Goal: Information Seeking & Learning: Learn about a topic

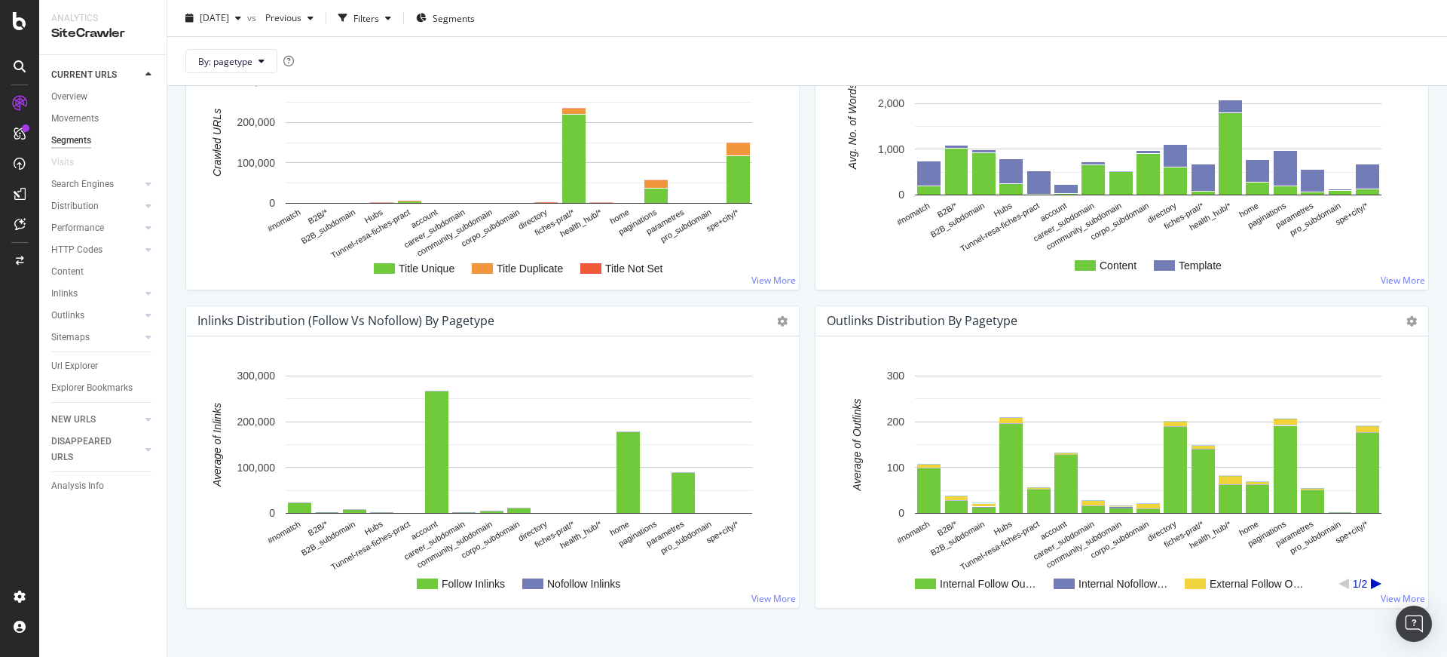
scroll to position [1377, 0]
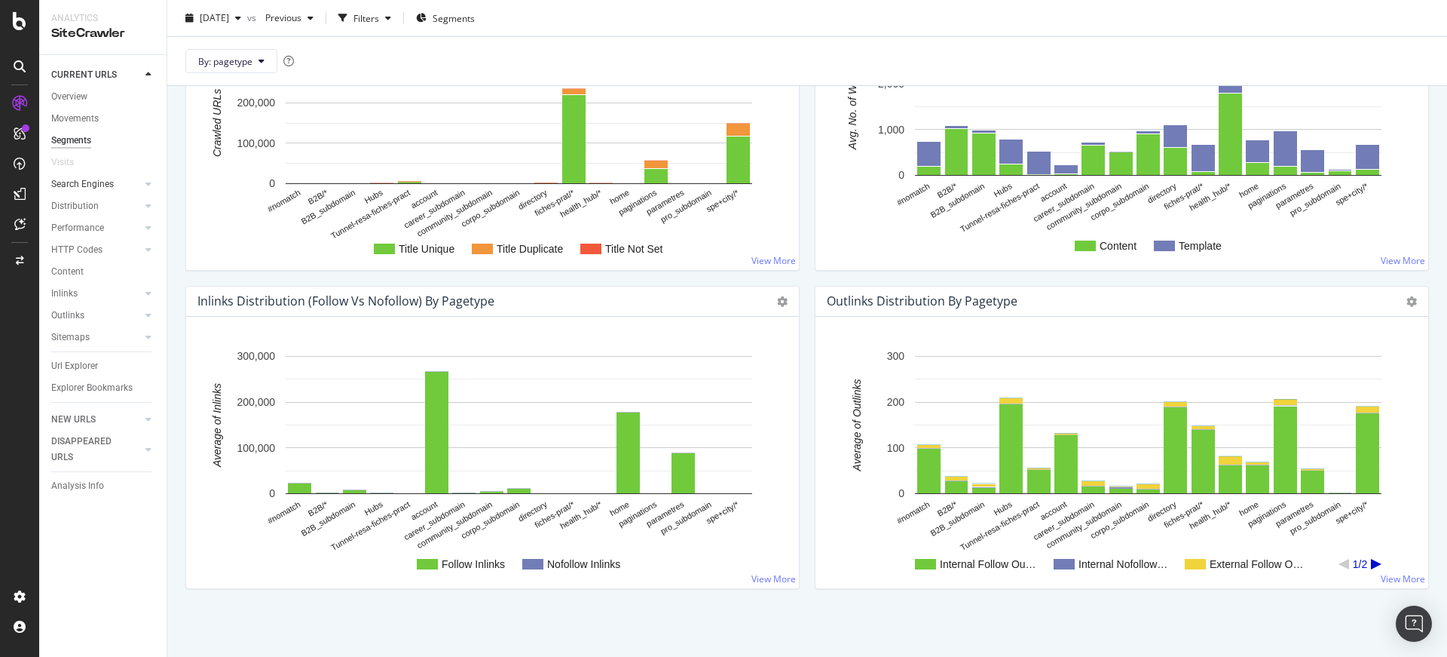
click at [118, 182] on link "Search Engines" at bounding box center [96, 184] width 90 height 16
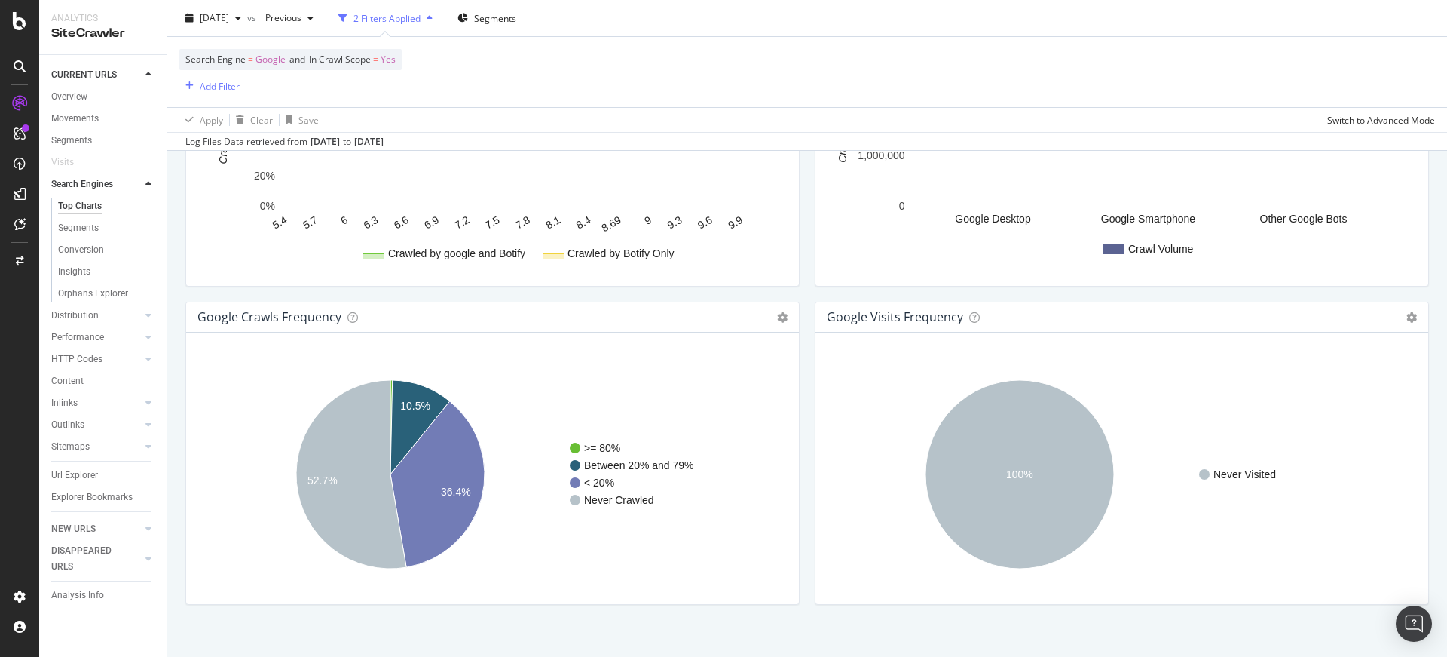
scroll to position [1733, 0]
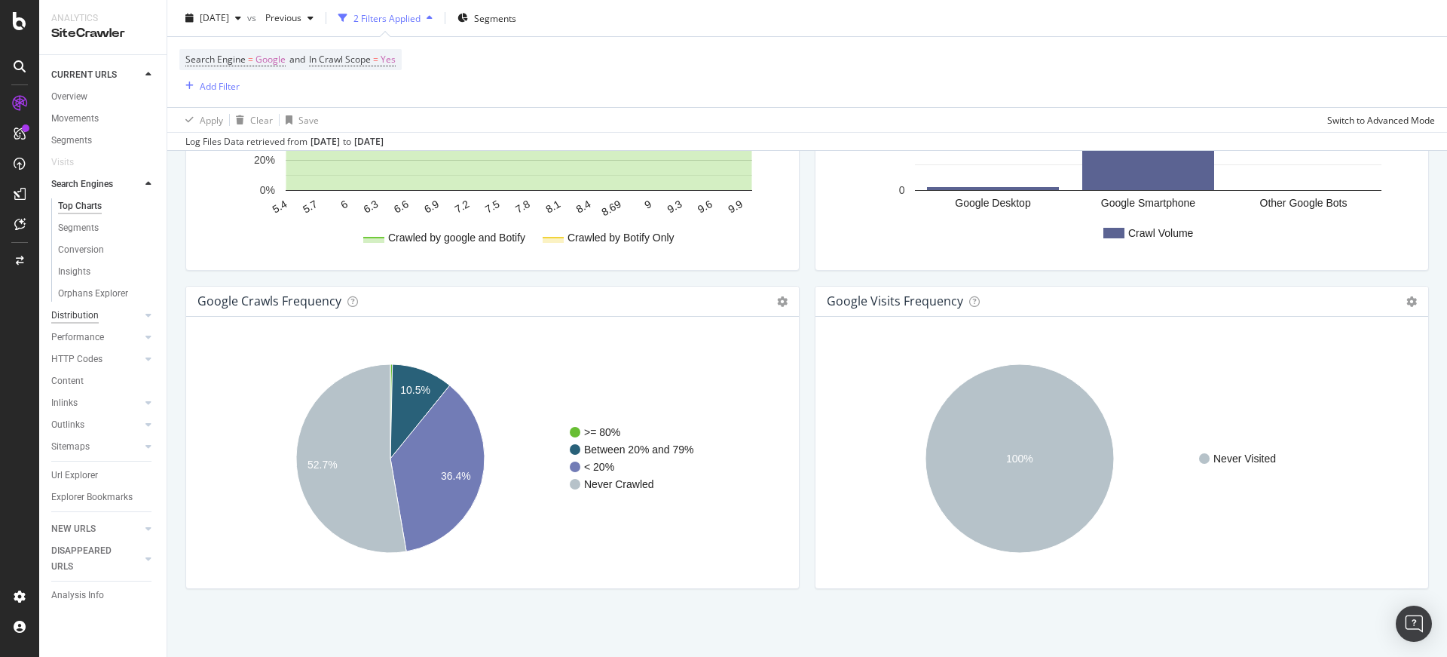
click at [81, 316] on div "Distribution" at bounding box center [74, 316] width 47 height 16
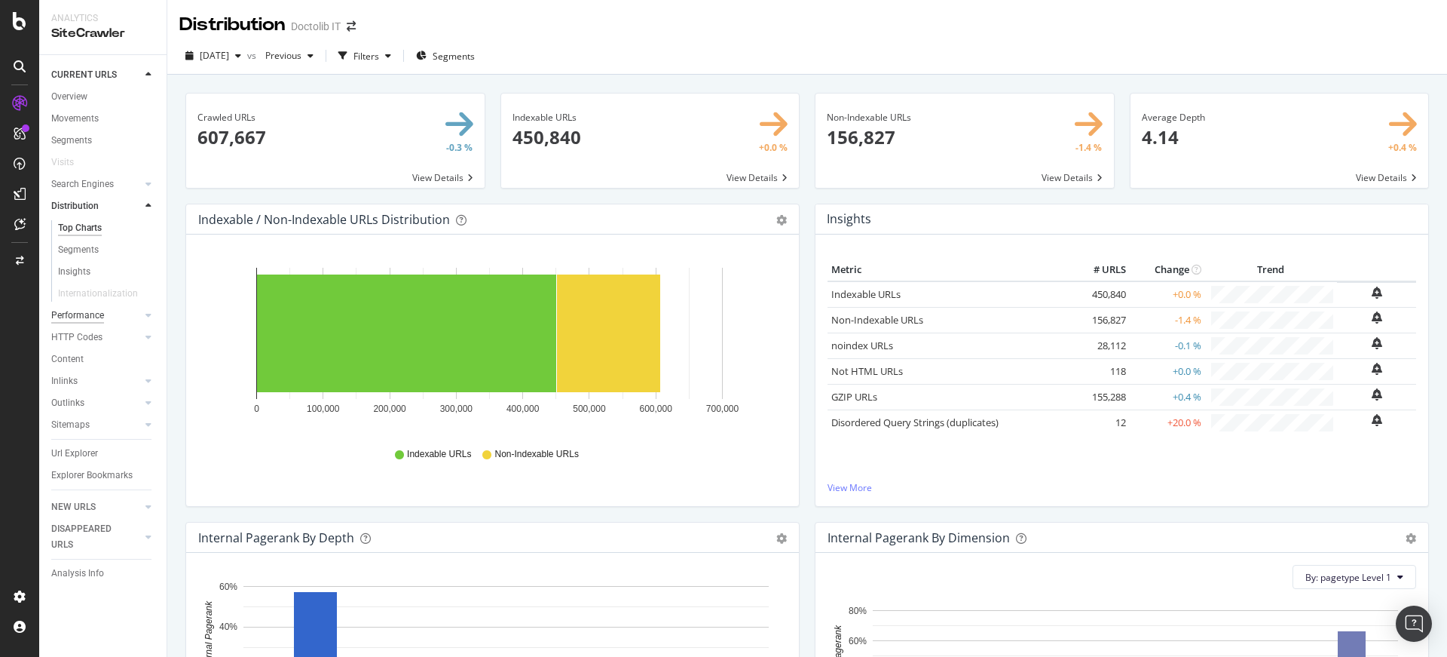
click at [97, 320] on div "Performance" at bounding box center [77, 316] width 53 height 16
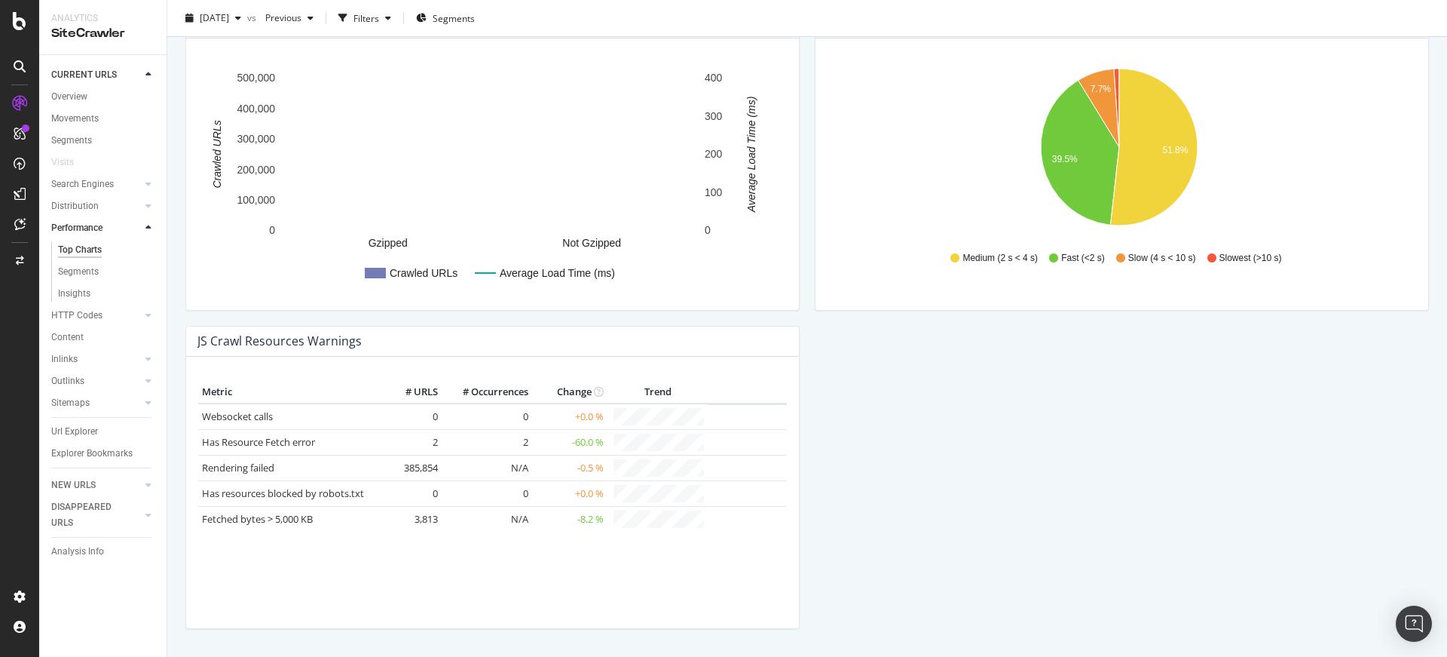
scroll to position [1237, 0]
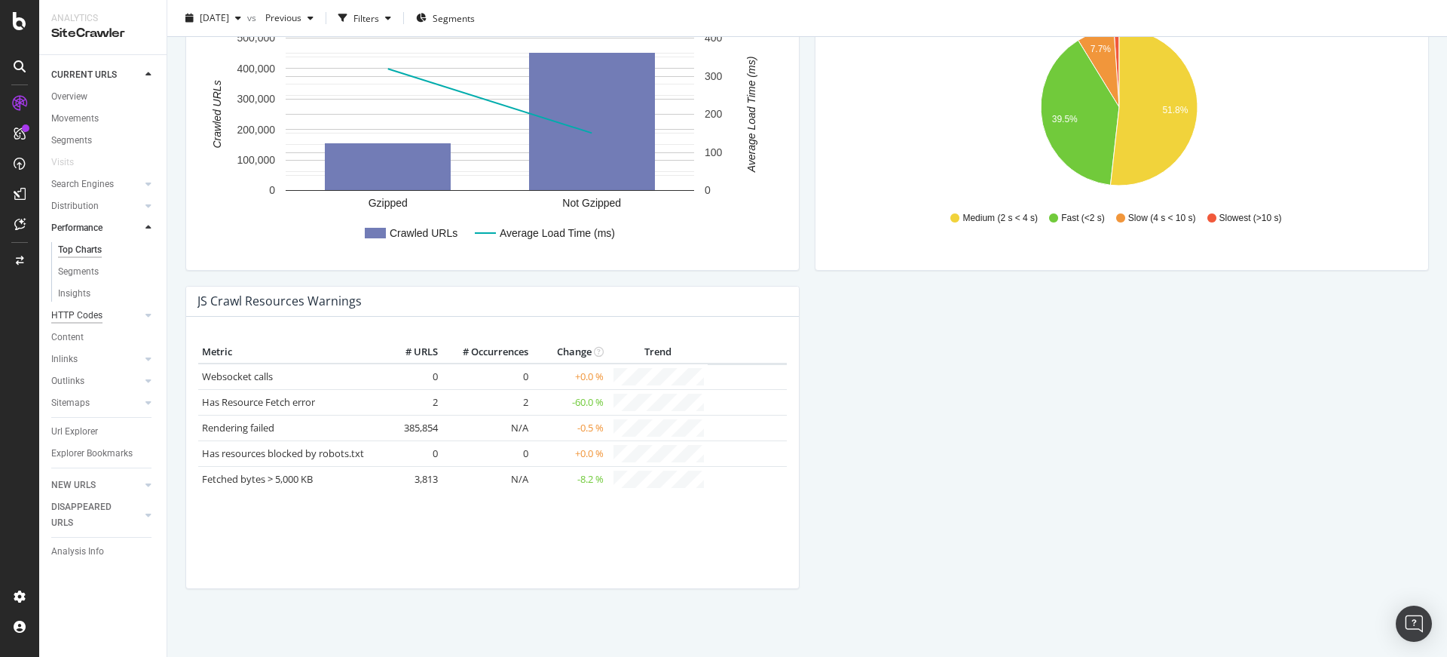
click at [85, 318] on div "HTTP Codes" at bounding box center [76, 316] width 51 height 16
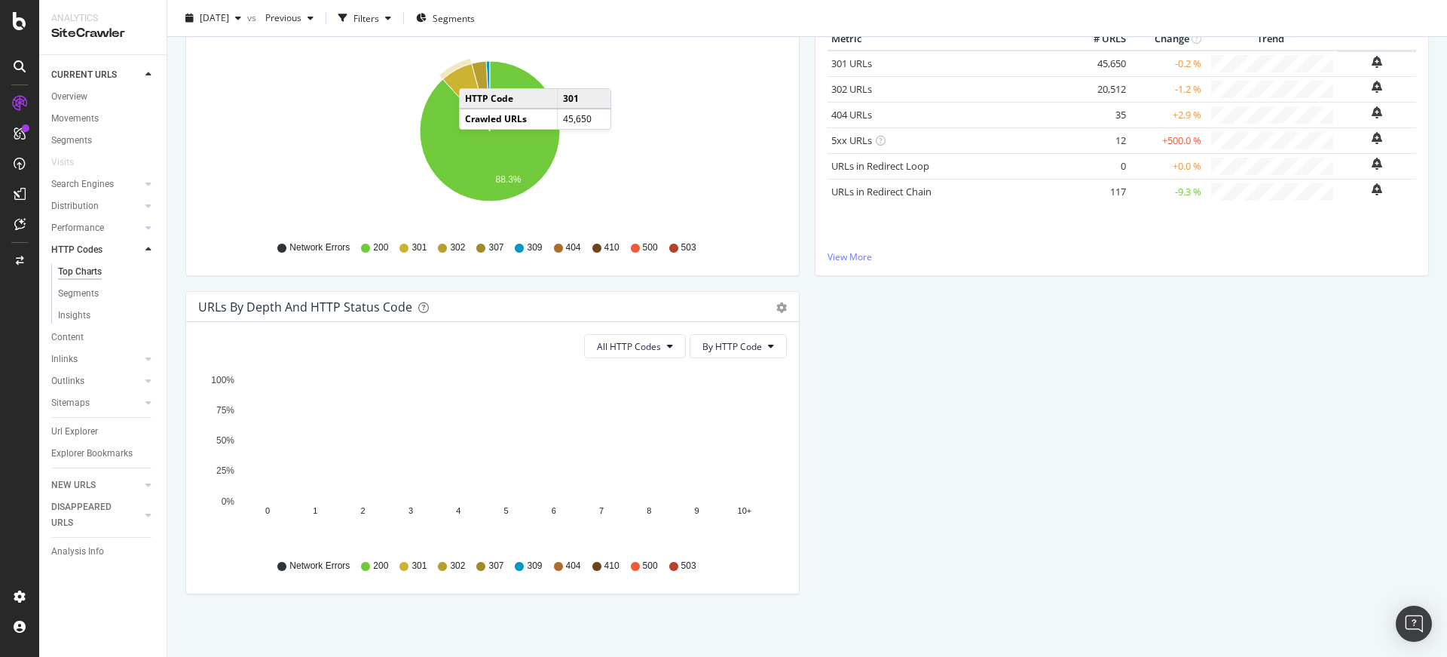
scroll to position [236, 0]
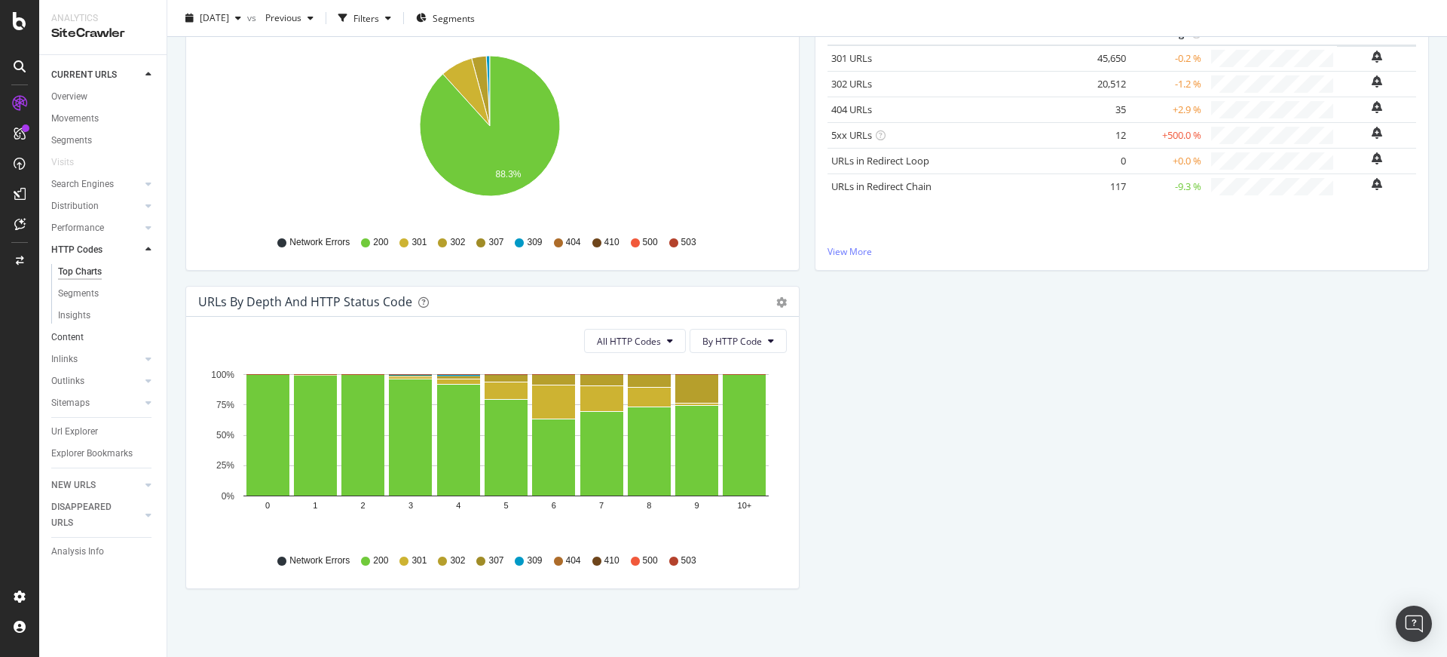
click at [103, 340] on link "Content" at bounding box center [103, 337] width 105 height 16
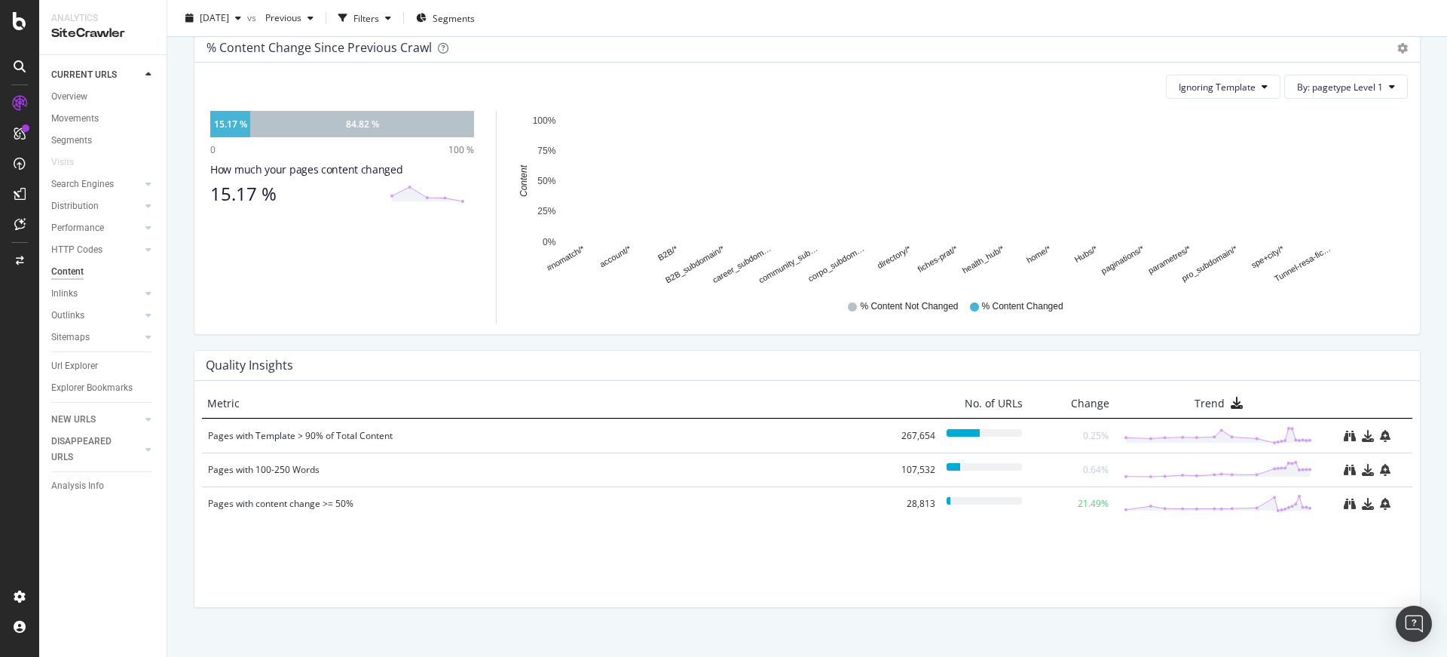
scroll to position [874, 0]
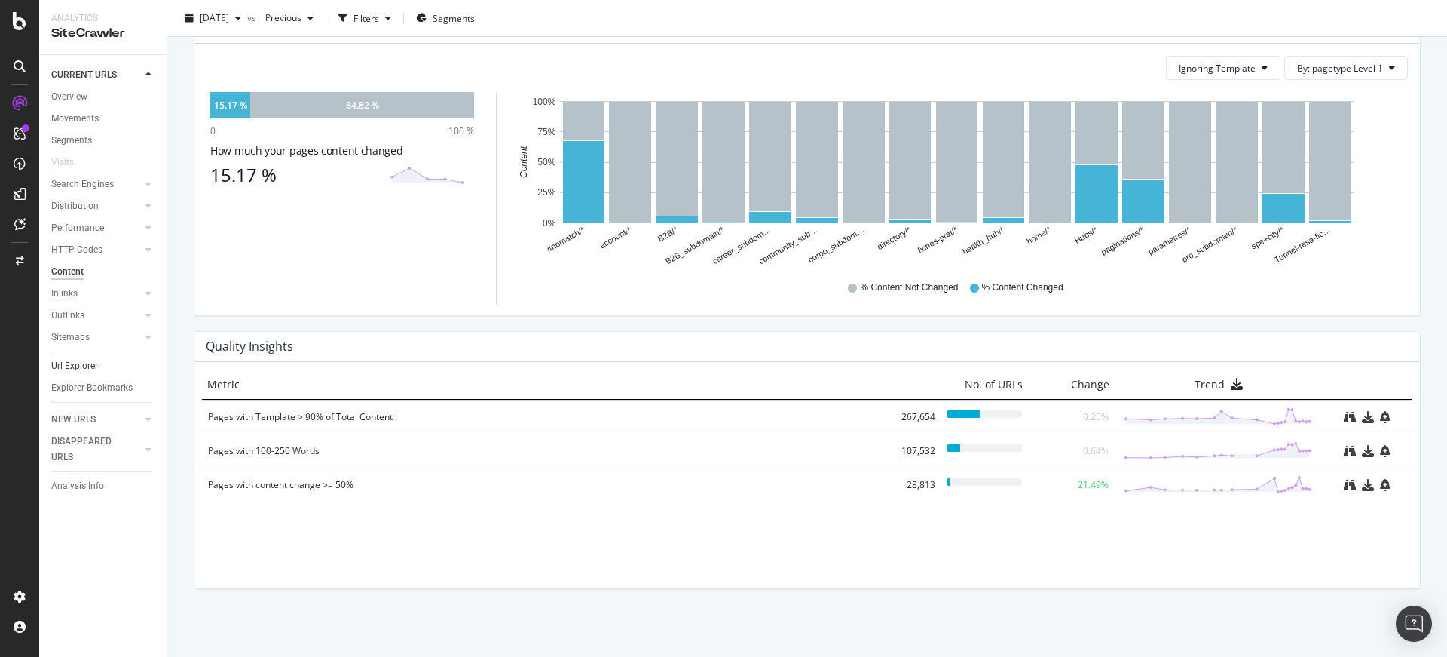
click at [104, 363] on link "Url Explorer" at bounding box center [103, 366] width 105 height 16
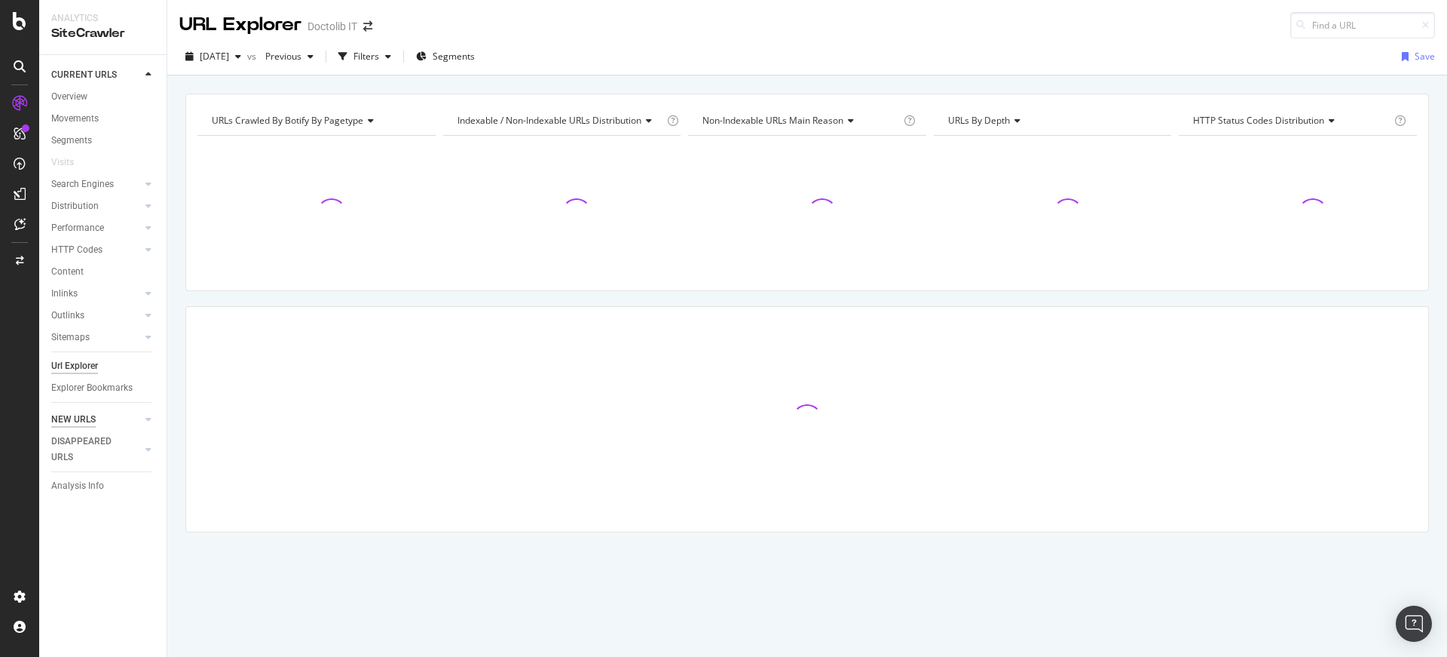
click at [87, 419] on div "NEW URLS" at bounding box center [73, 420] width 44 height 16
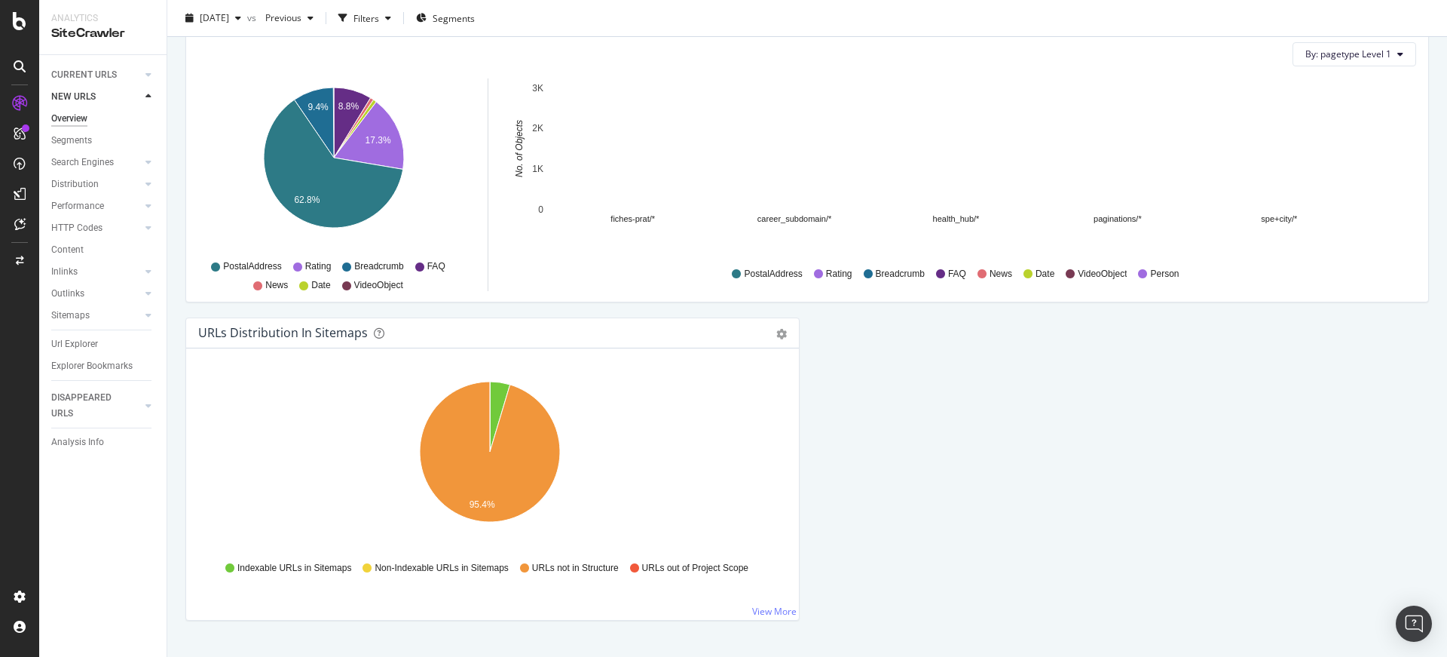
scroll to position [1530, 0]
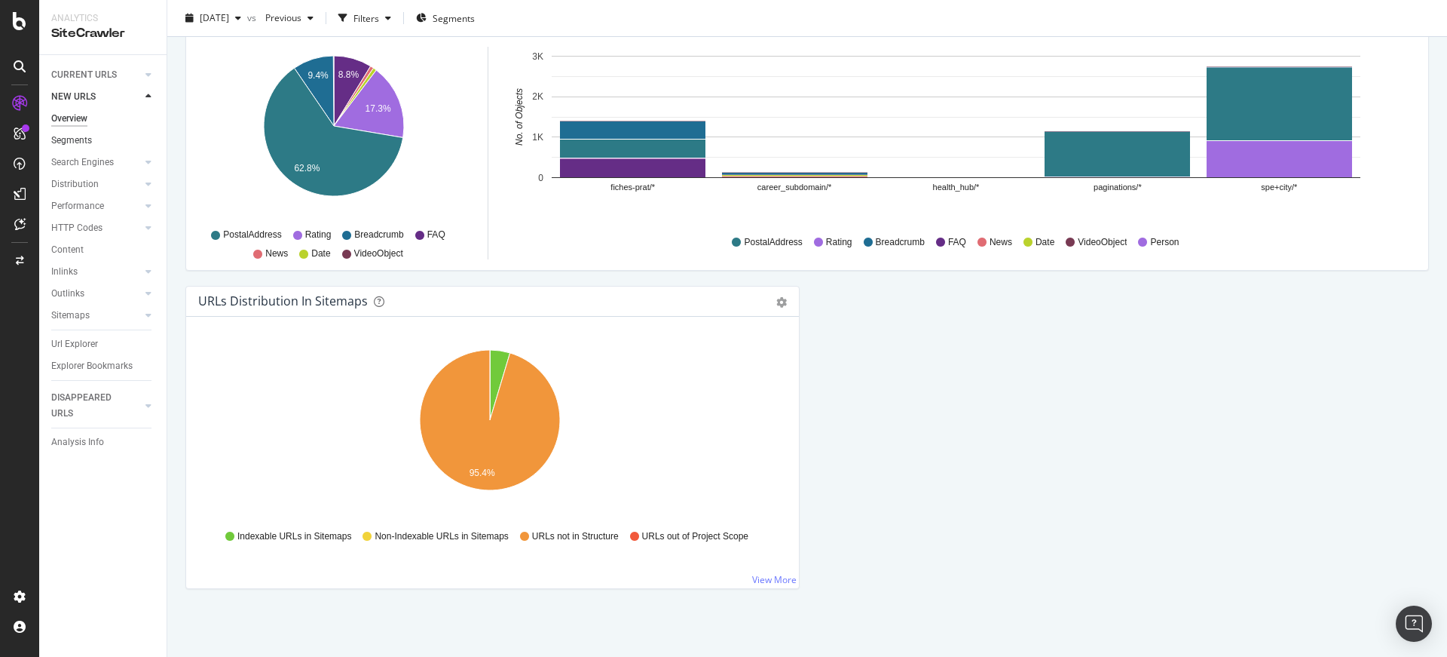
click at [118, 139] on link "Segments" at bounding box center [103, 141] width 105 height 16
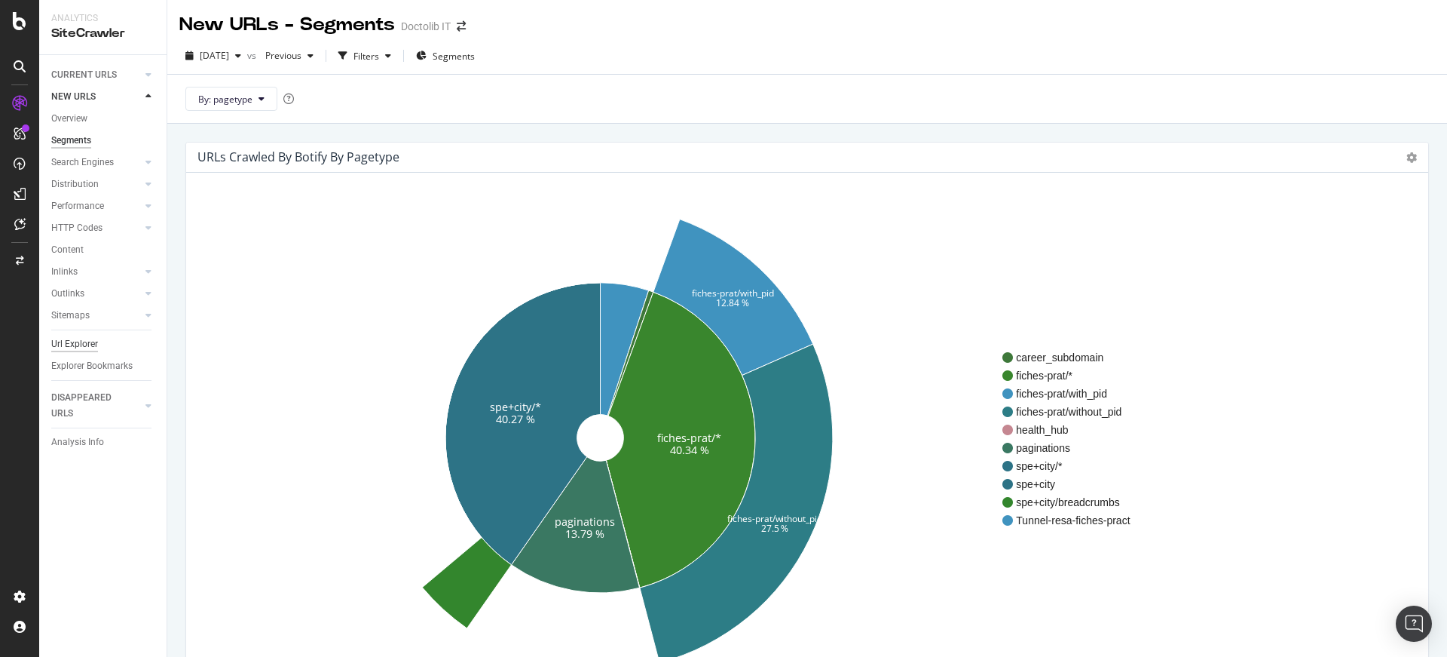
click at [96, 339] on div "Url Explorer" at bounding box center [74, 344] width 47 height 16
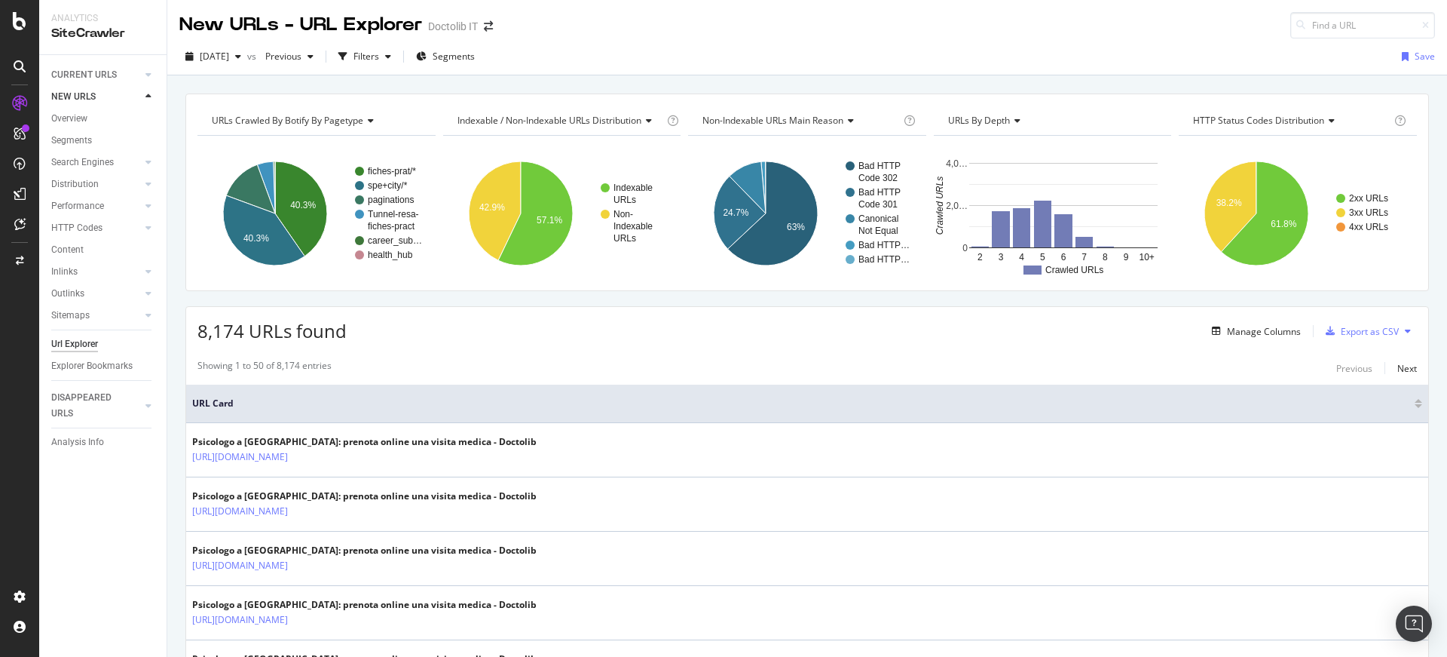
click at [1269, 320] on div "Manage Columns Export as CSV" at bounding box center [1311, 331] width 211 height 26
click at [1254, 335] on div "Manage Columns" at bounding box center [1264, 331] width 74 height 13
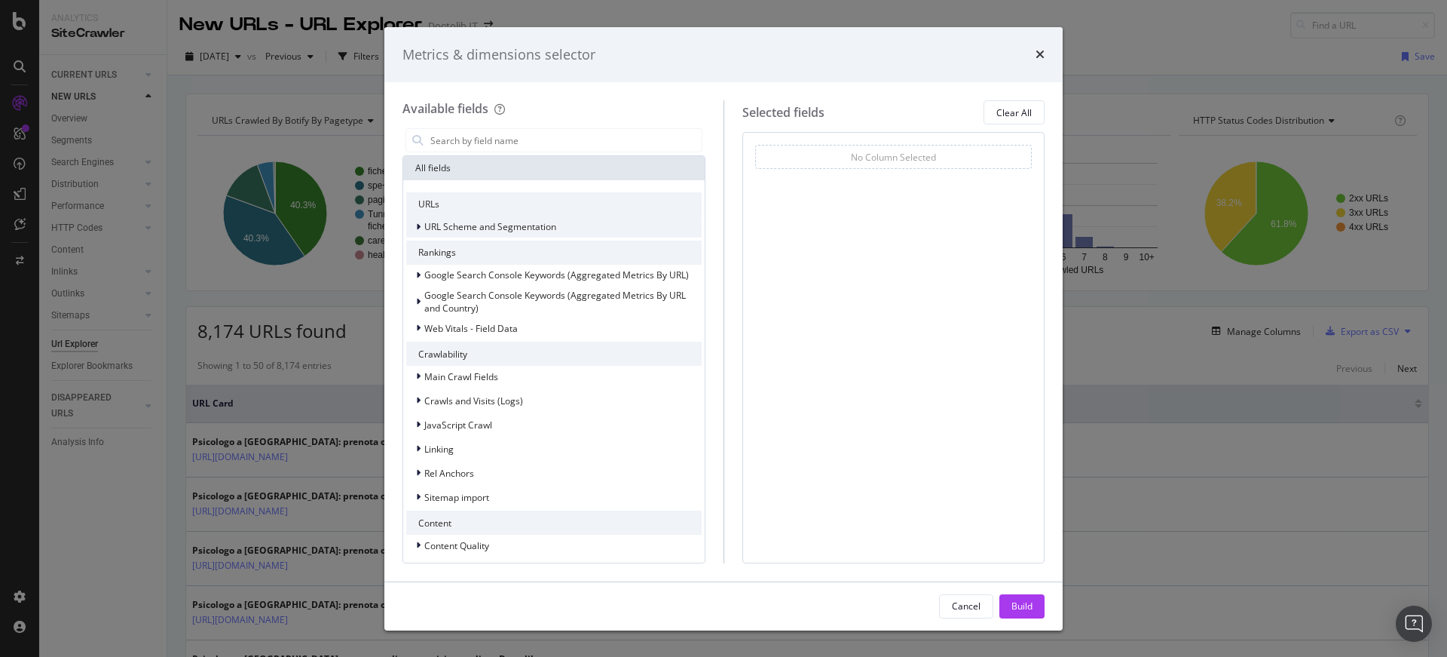
click at [531, 228] on span "URL Scheme and Segmentation" at bounding box center [490, 226] width 132 height 13
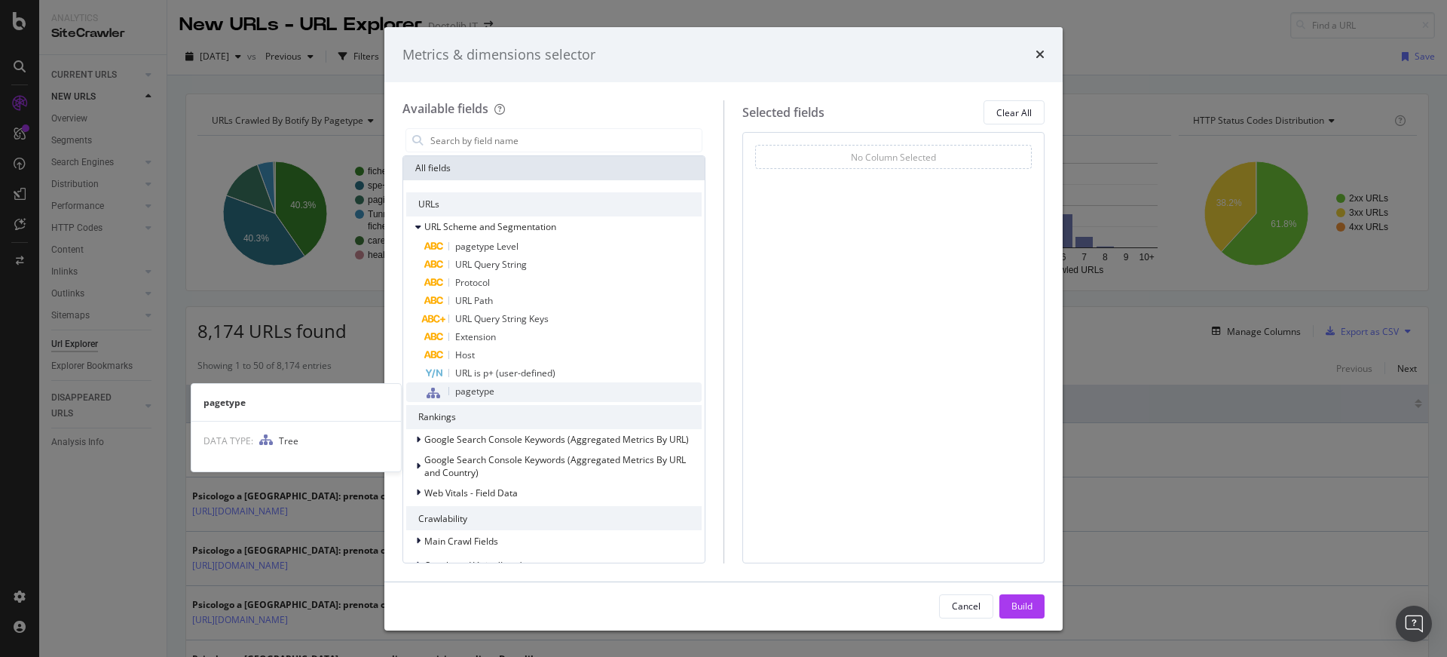
click at [481, 389] on span "pagetype" at bounding box center [474, 390] width 39 height 13
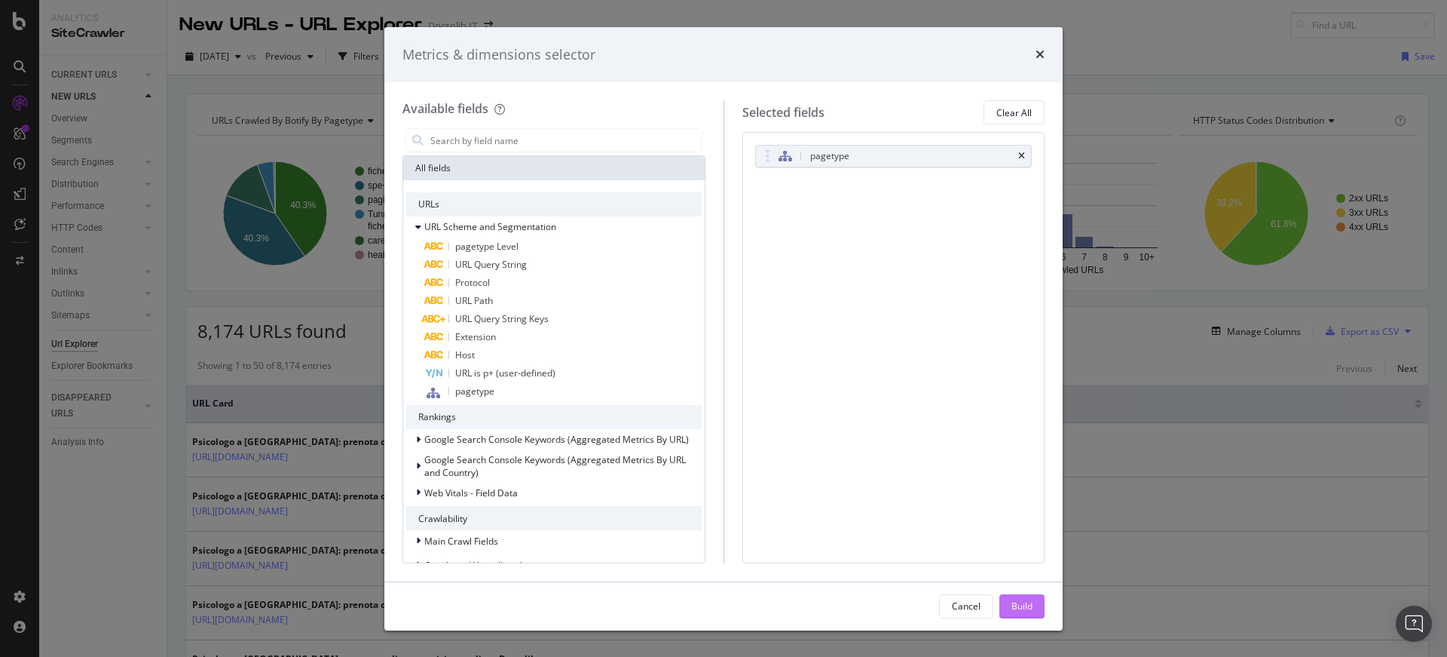
click at [1010, 601] on button "Build" at bounding box center [1022, 606] width 45 height 24
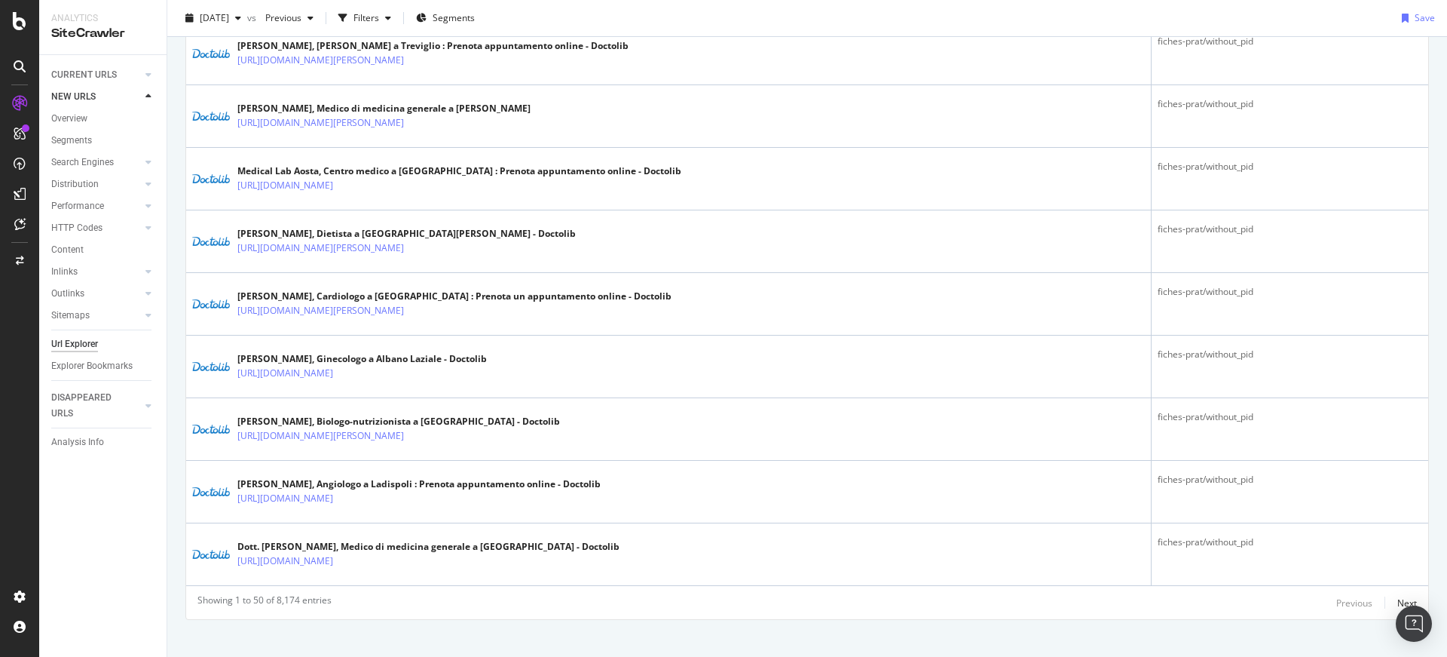
scroll to position [2878, 0]
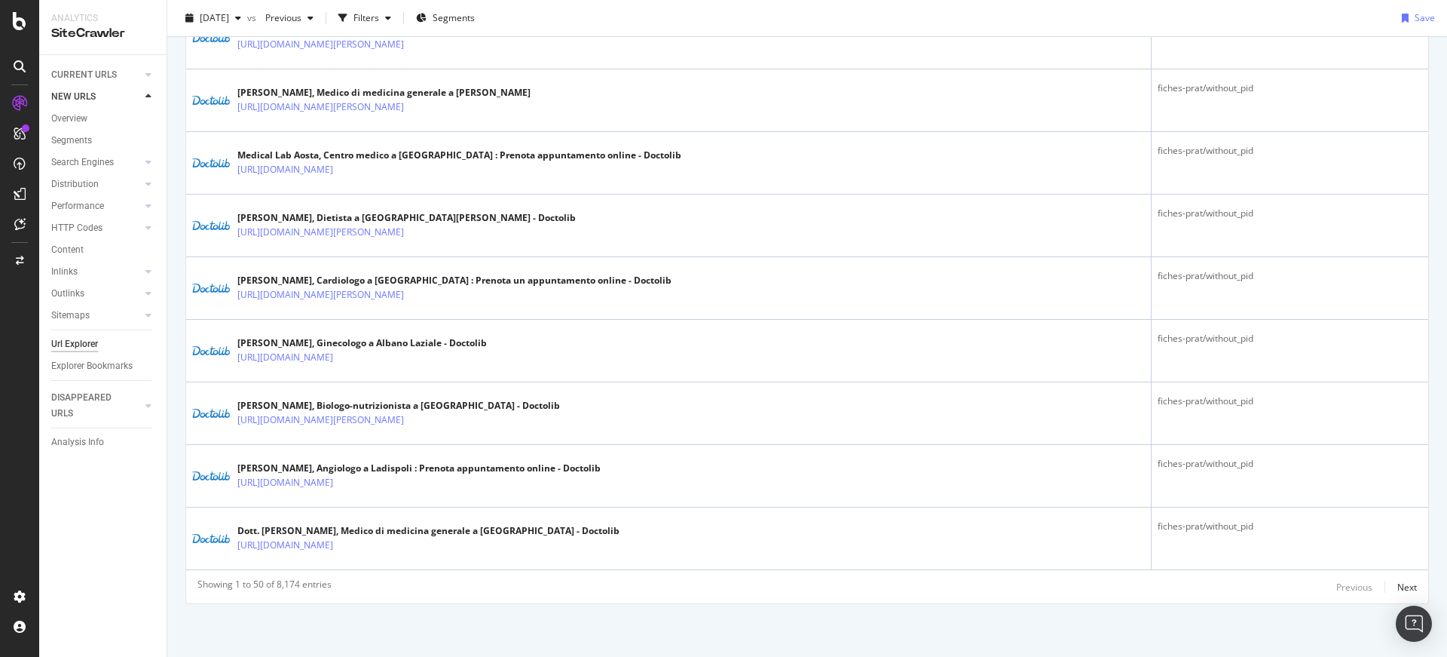
click at [1407, 580] on div "Showing 1 to 50 of 8,174 entries Previous Next" at bounding box center [807, 586] width 1242 height 18
click at [1402, 583] on div "Next" at bounding box center [1408, 586] width 20 height 13
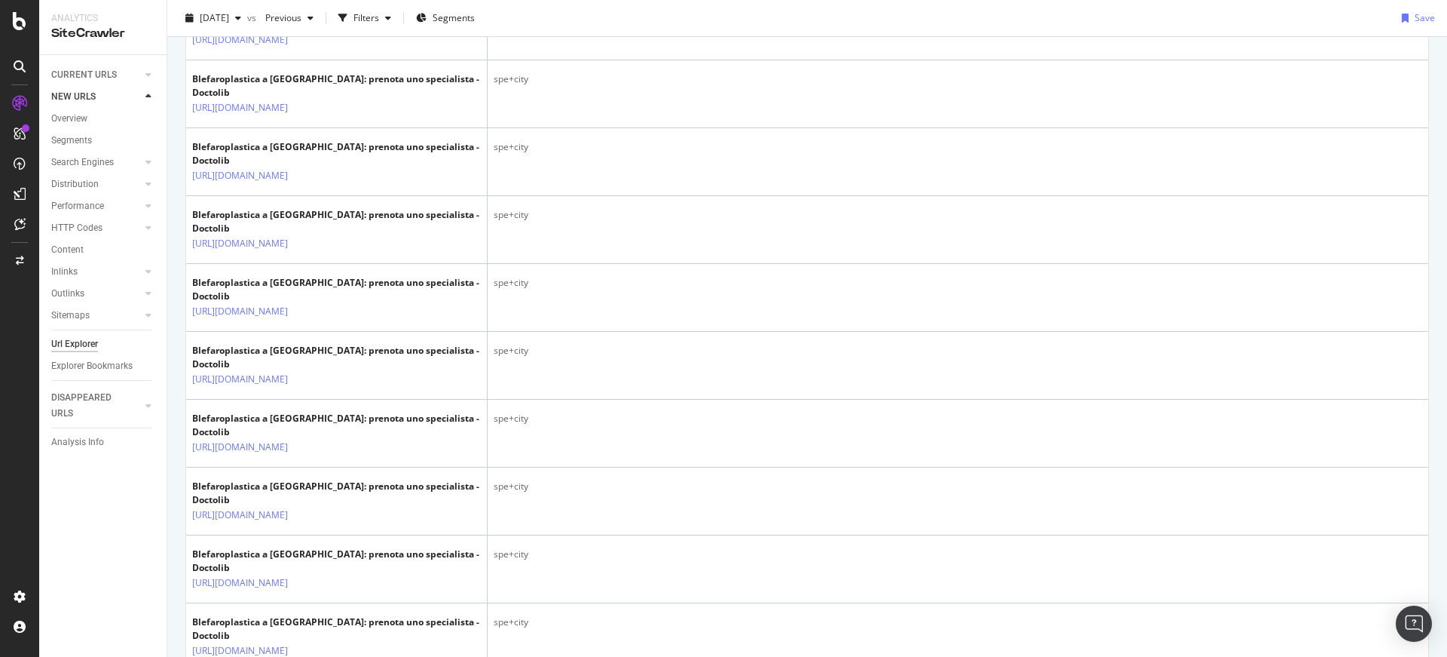
scroll to position [2626, 0]
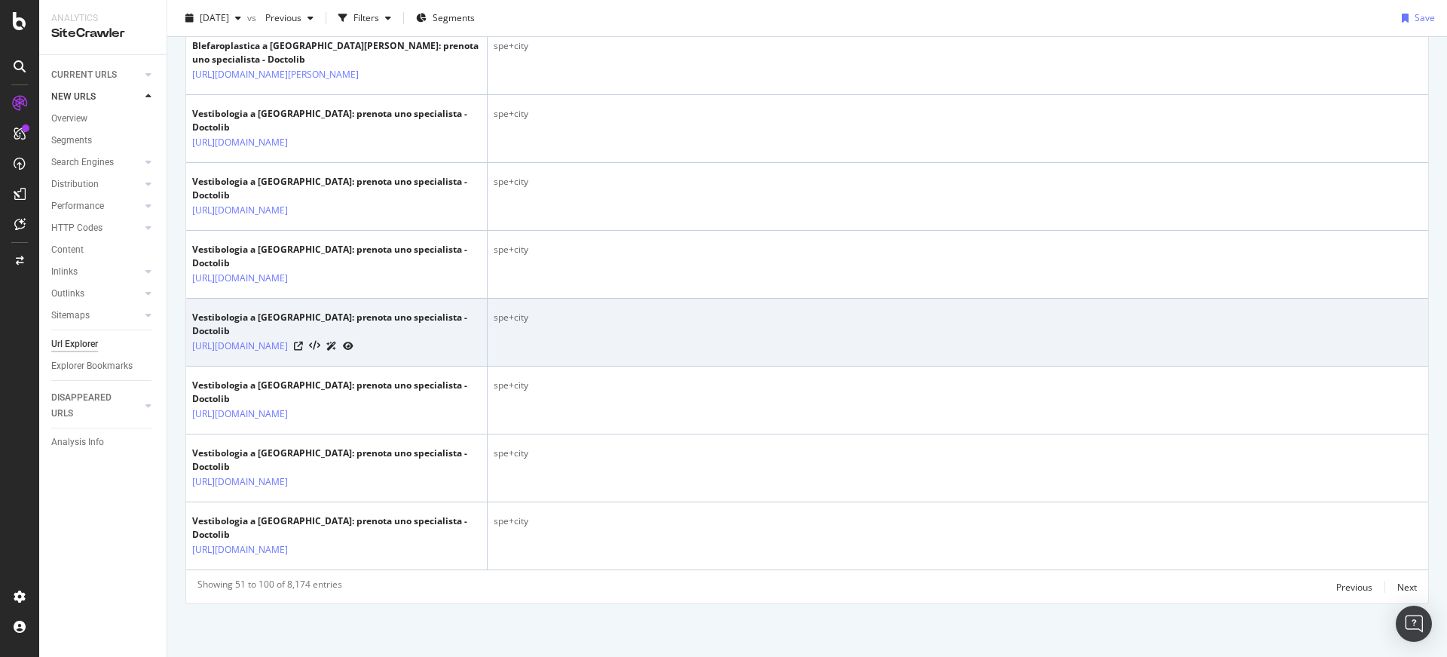
scroll to position [3537, 0]
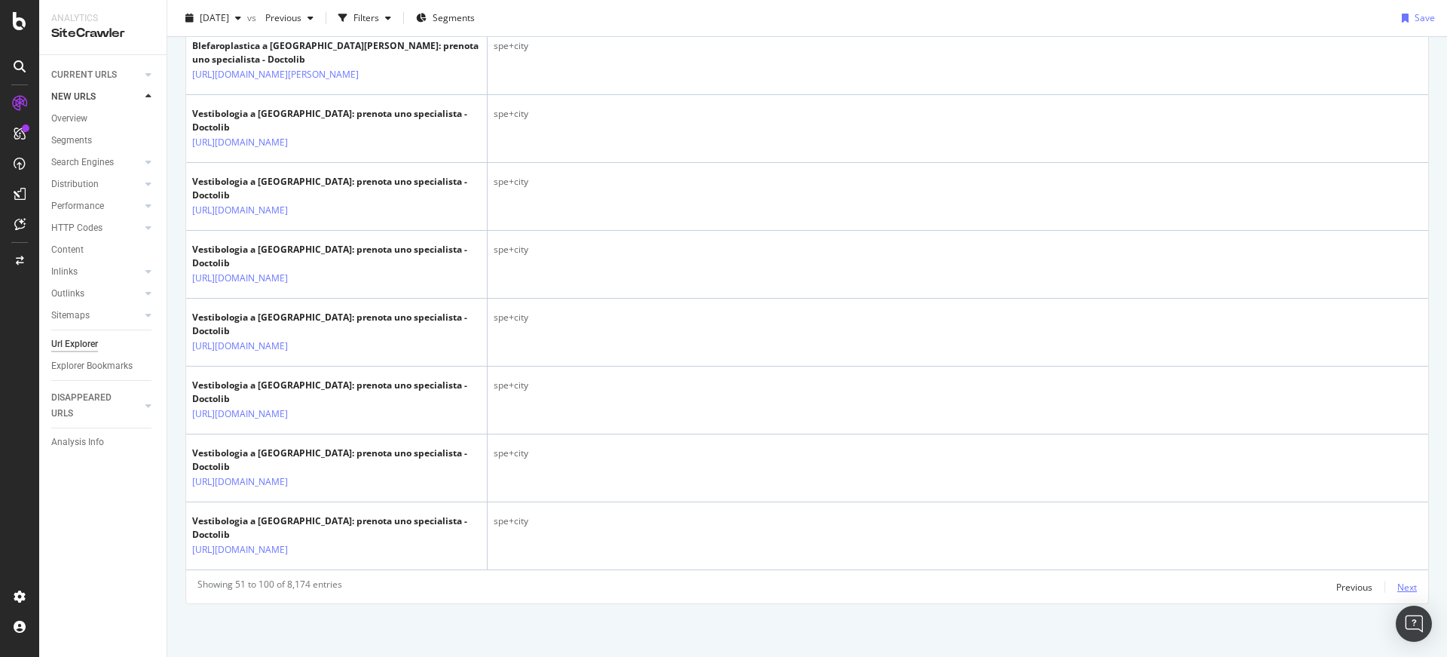
click at [1398, 591] on div "Next" at bounding box center [1408, 586] width 20 height 13
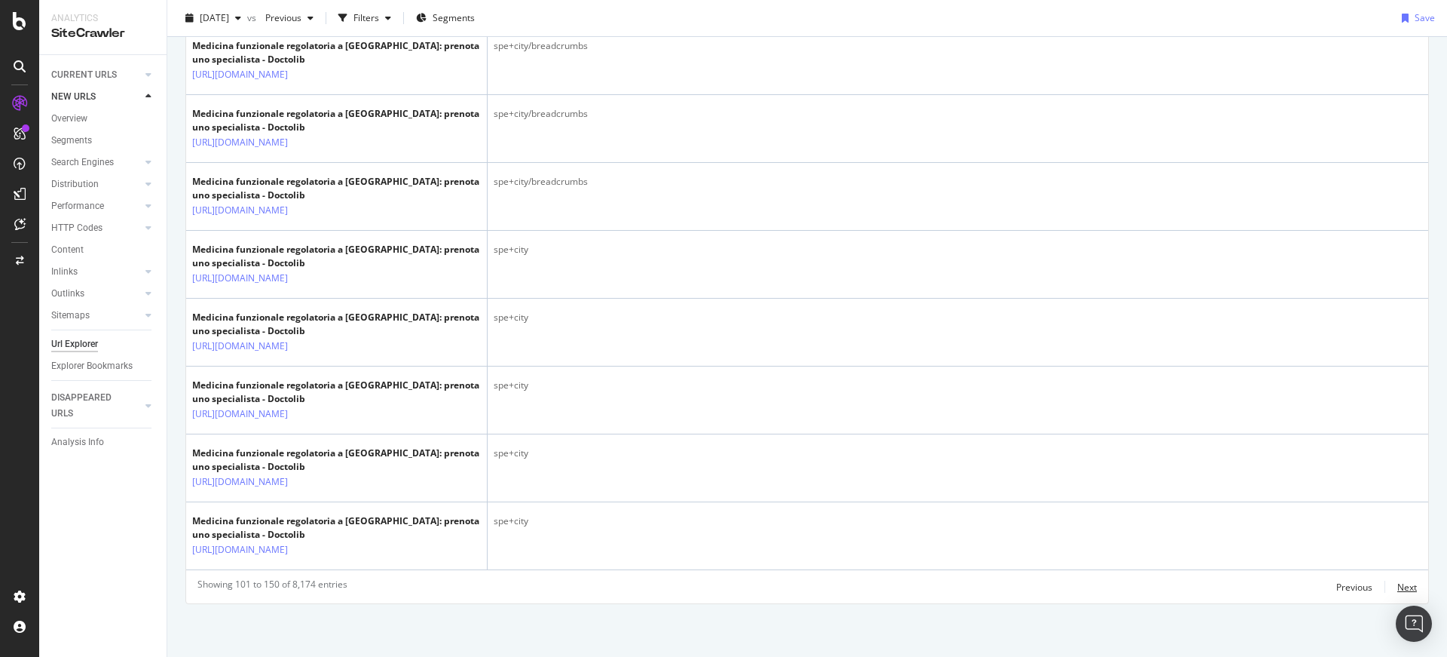
scroll to position [3342, 0]
click at [90, 205] on div "Overview SiteCrawler LogAnalyzer RealKeywords EngagementAnalytics" at bounding box center [107, 197] width 103 height 124
click at [90, 198] on div "LogAnalyzer" at bounding box center [85, 196] width 59 height 15
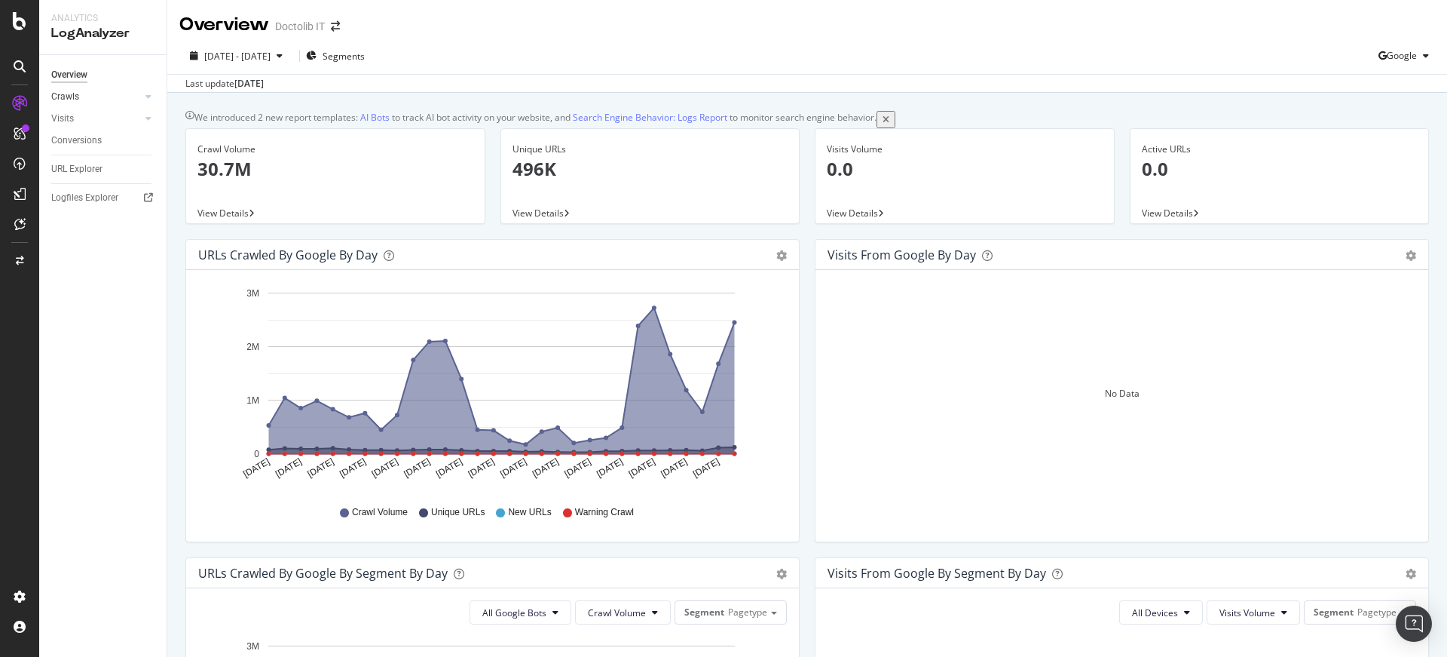
click at [78, 99] on link "Crawls" at bounding box center [96, 97] width 90 height 16
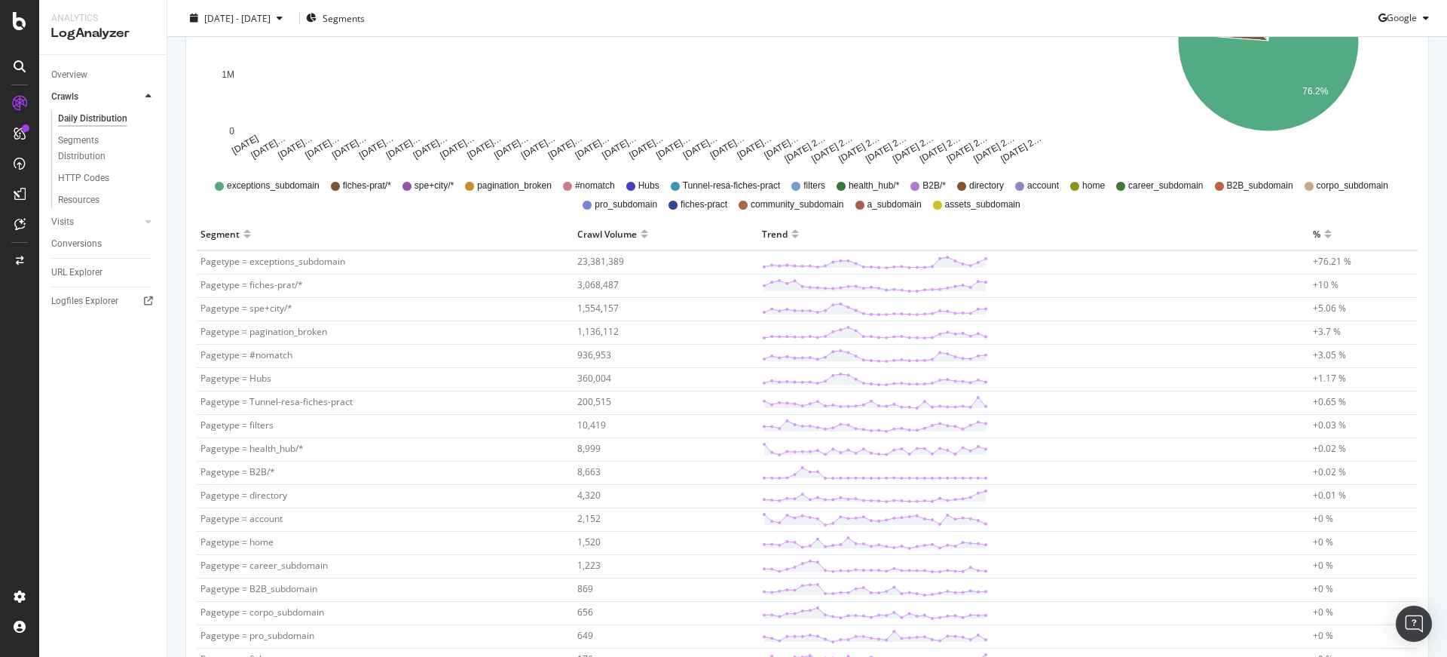
scroll to position [334, 0]
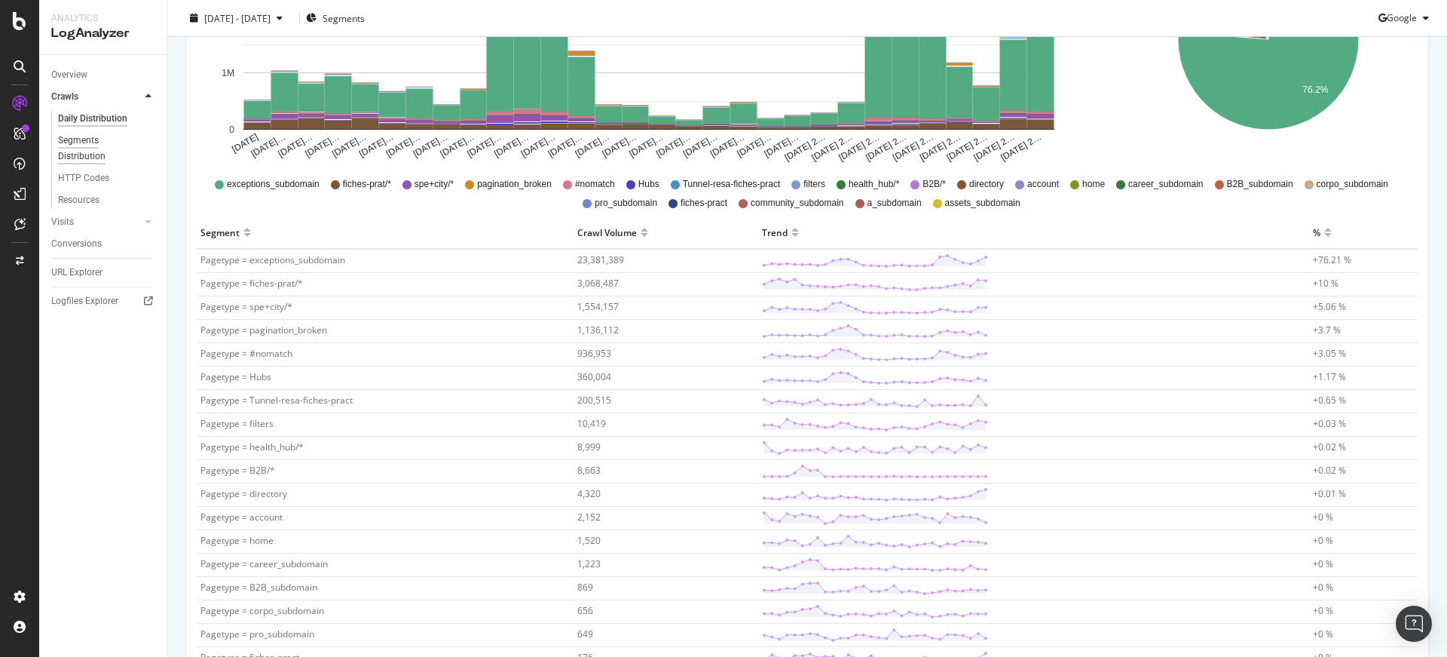
click at [78, 140] on div "Segments Distribution" at bounding box center [100, 149] width 84 height 32
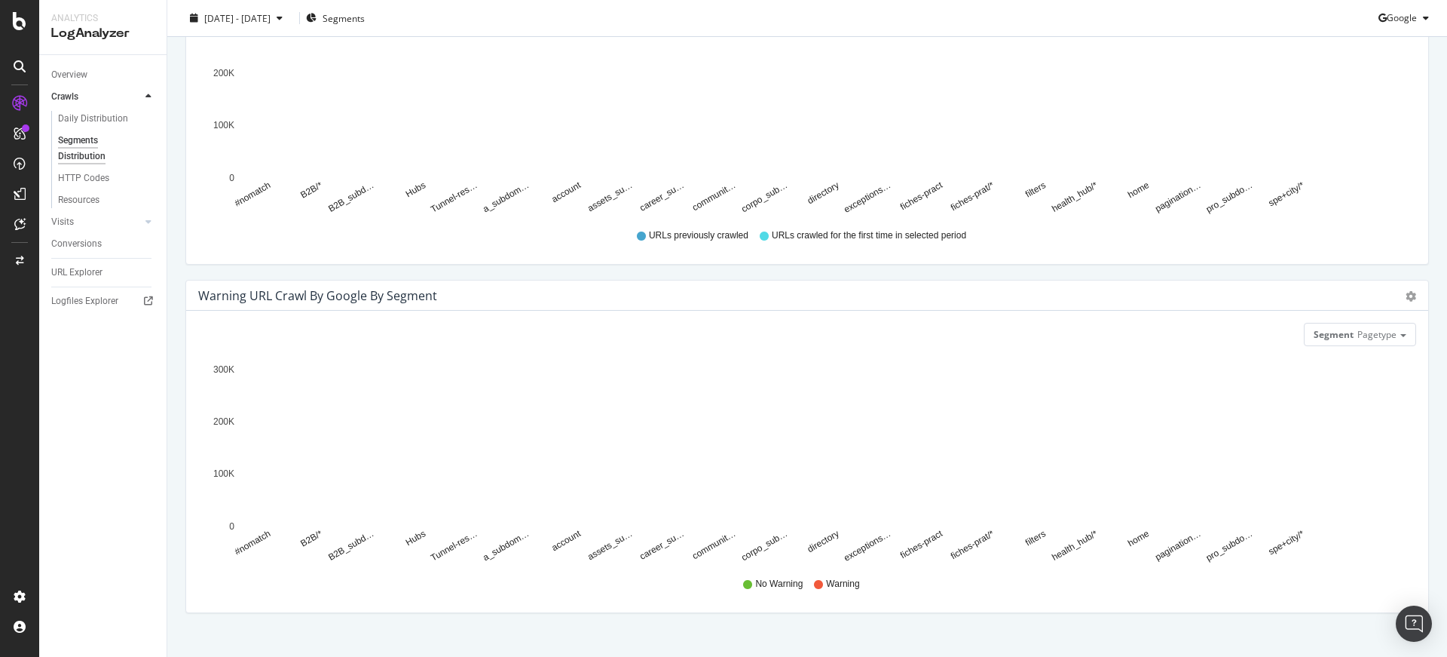
scroll to position [534, 0]
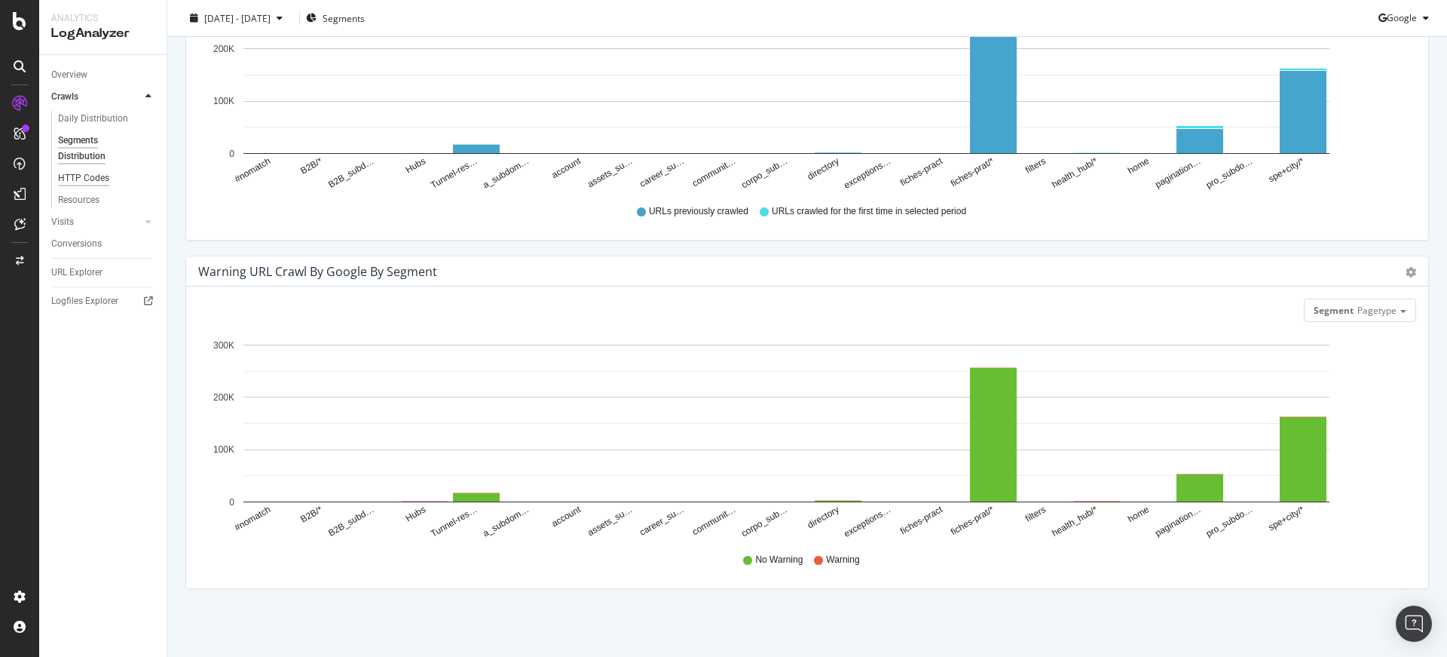
click at [76, 175] on div "HTTP Codes" at bounding box center [83, 178] width 51 height 16
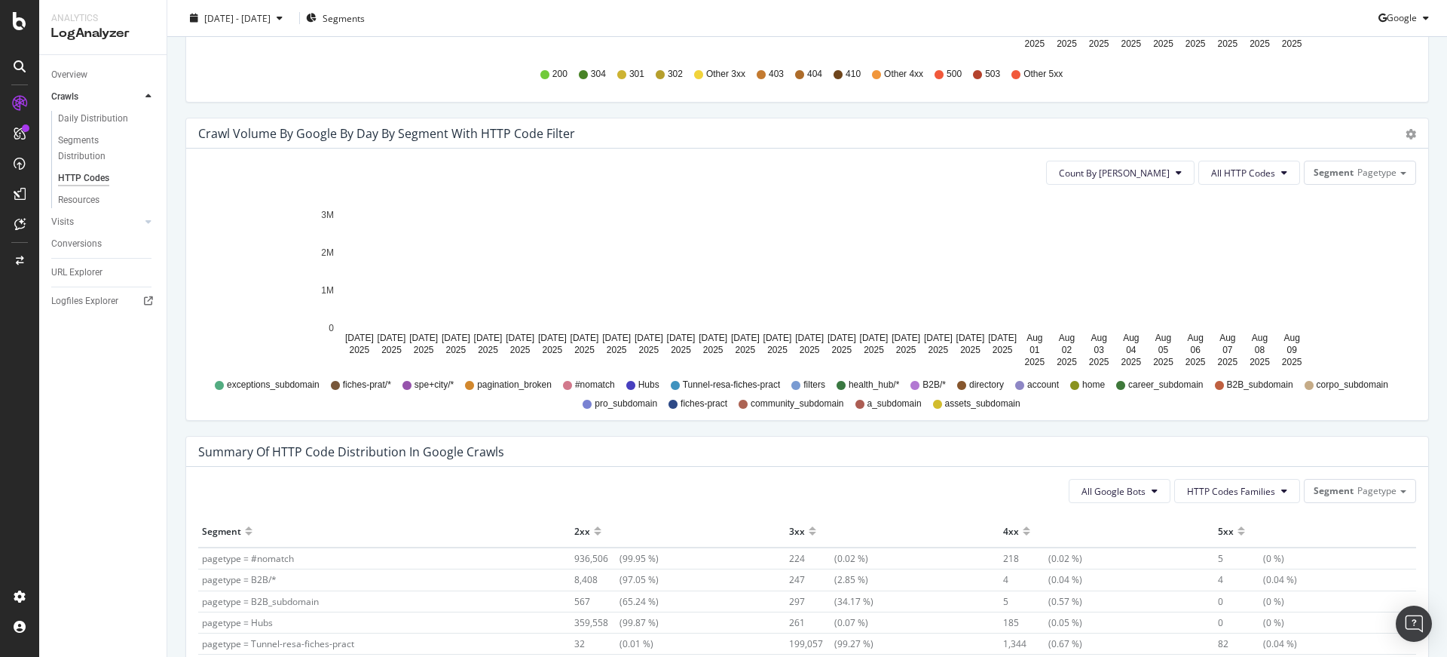
scroll to position [902, 0]
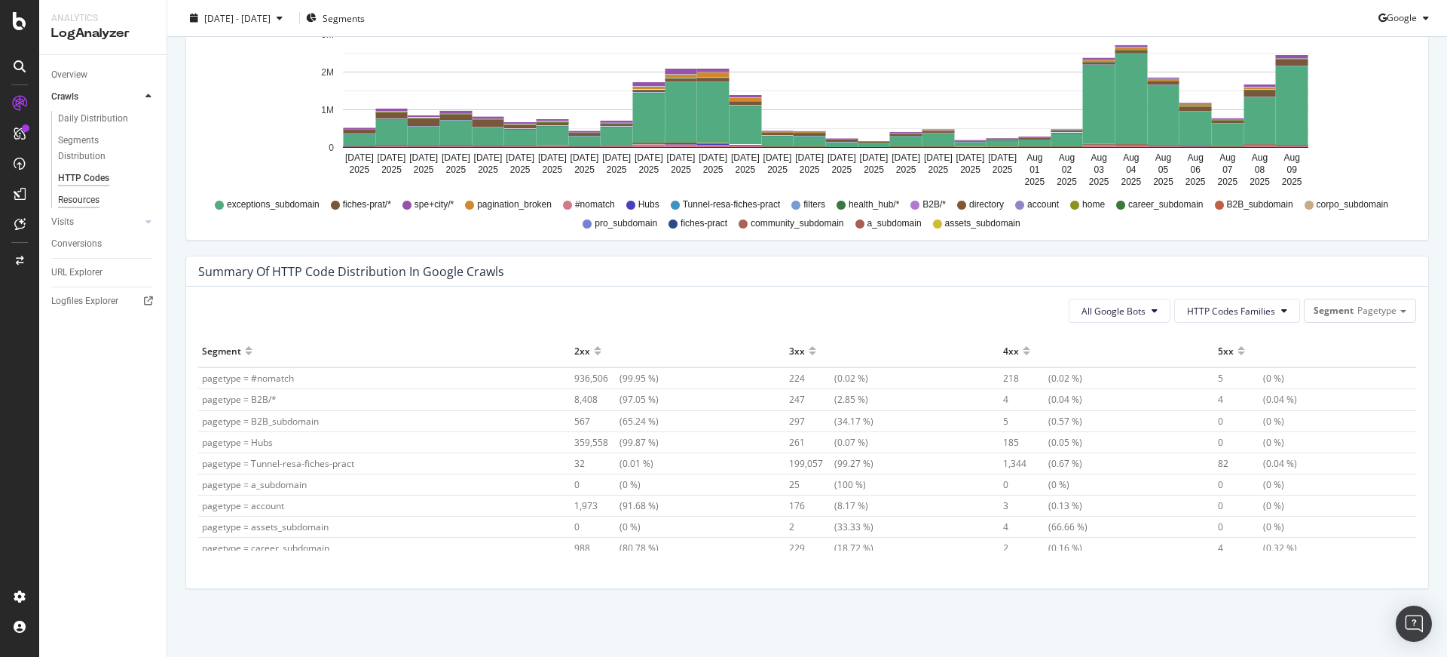
click at [74, 204] on div "Resources" at bounding box center [78, 200] width 41 height 16
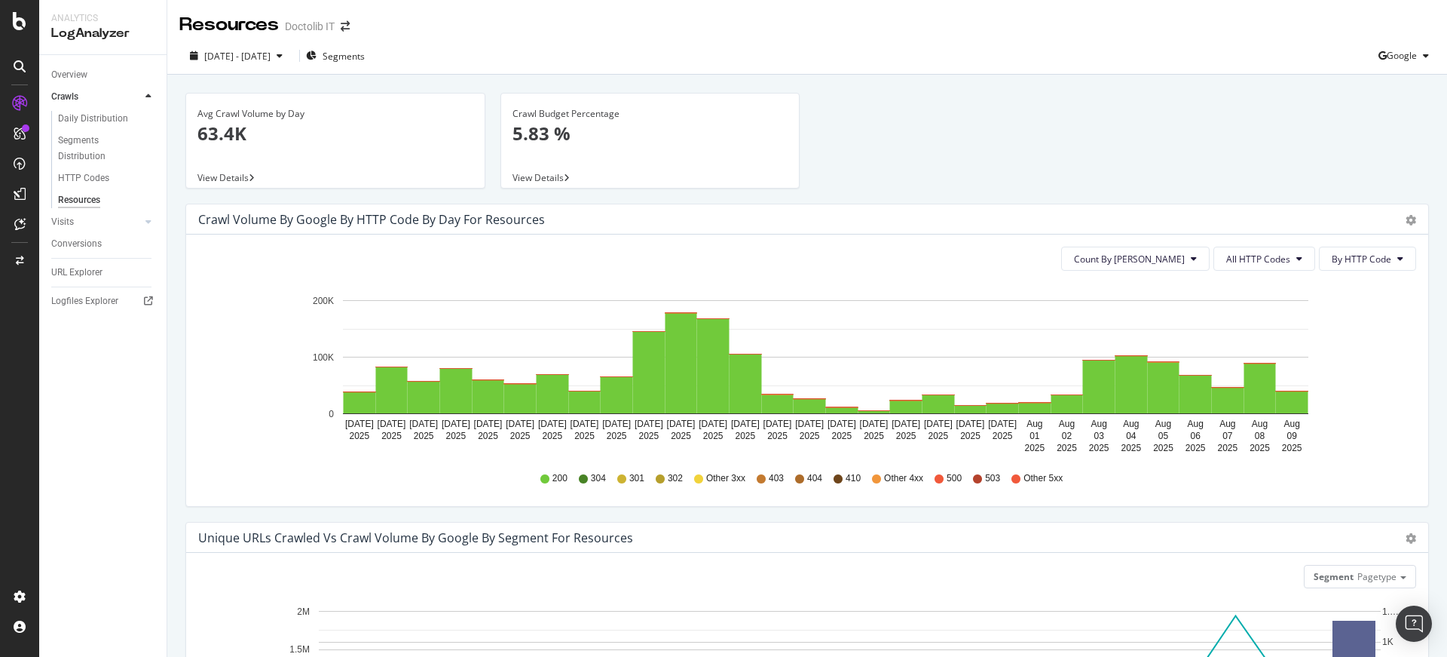
click at [100, 272] on div "URL Explorer" at bounding box center [76, 273] width 51 height 16
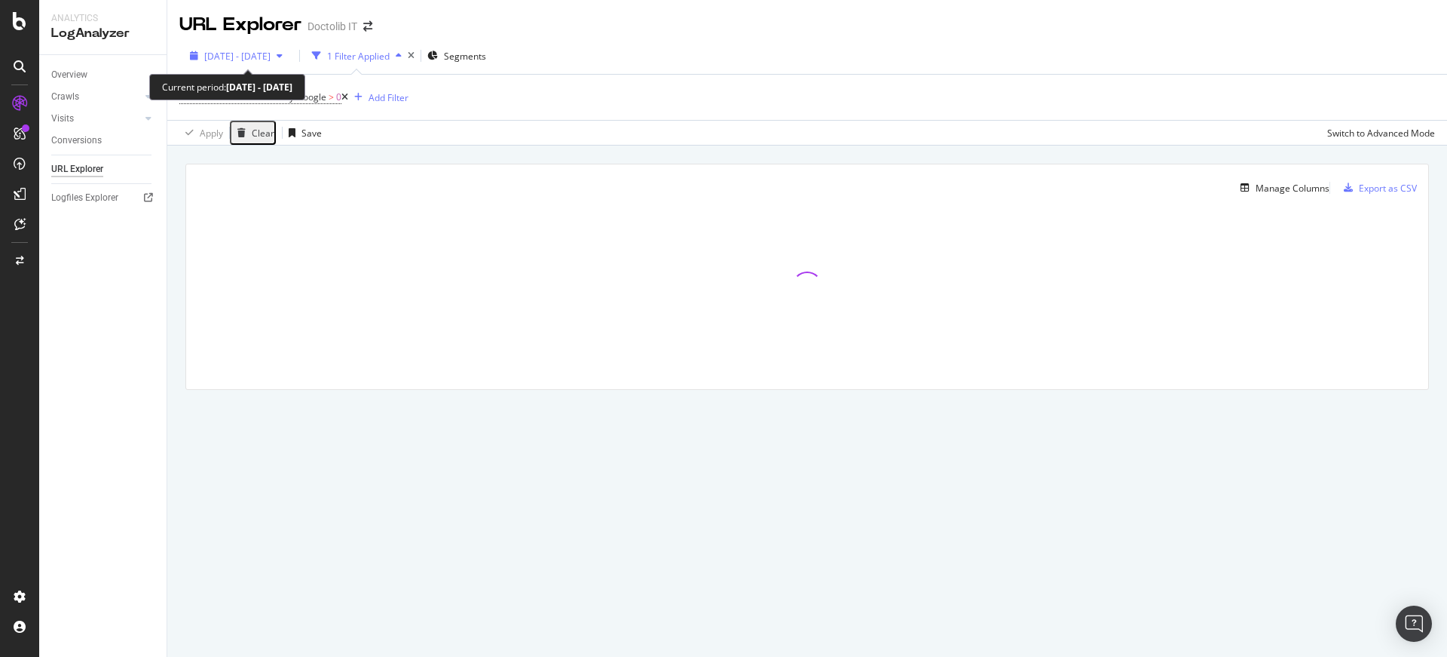
click at [271, 57] on span "2025 Jul. 11th - Aug. 9th" at bounding box center [237, 56] width 66 height 13
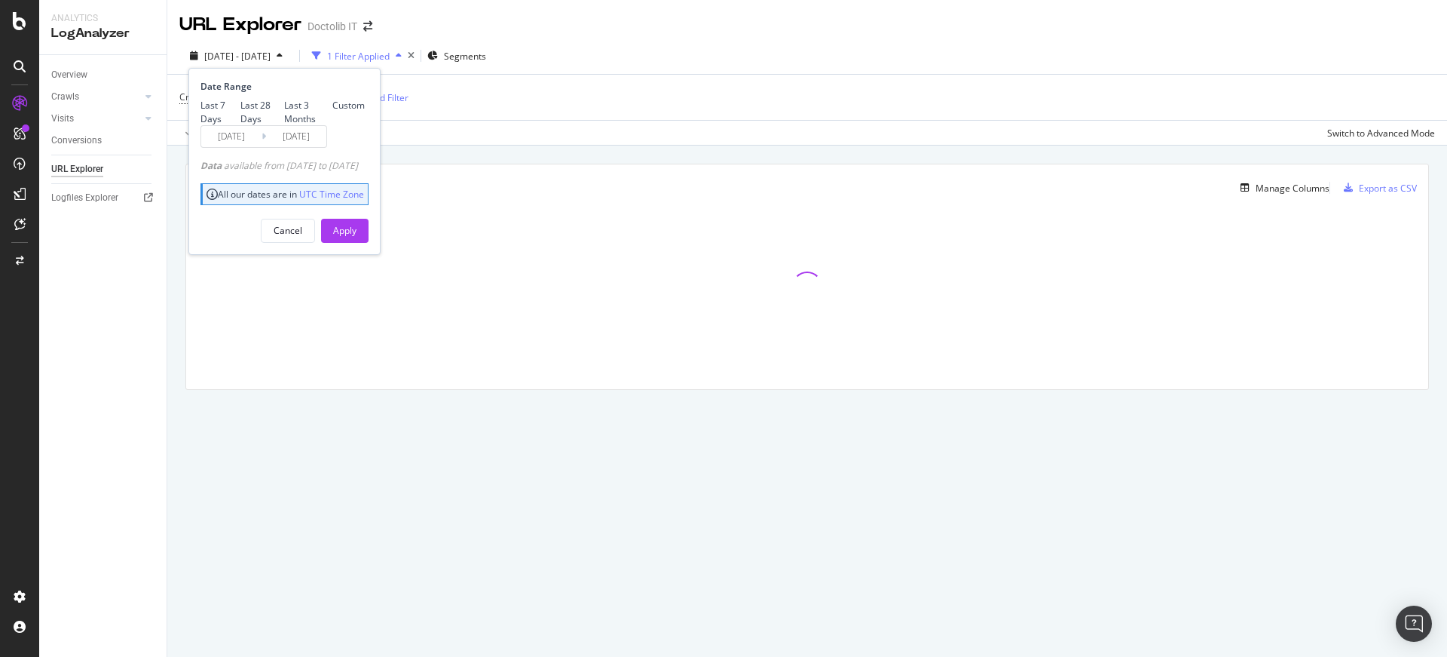
click at [236, 94] on div "Date Range Last 7 Days Last 28 Days Last 3 Months Custom 2025/07/13 Navigate fo…" at bounding box center [283, 113] width 164 height 67
click at [241, 112] on div "Last 7 Days Last 28 Days Last 3 Months Custom" at bounding box center [283, 112] width 164 height 26
click at [240, 101] on div "Last 7 Days" at bounding box center [221, 112] width 40 height 26
type input "2025/08/03"
click at [357, 237] on div "Apply" at bounding box center [344, 230] width 23 height 13
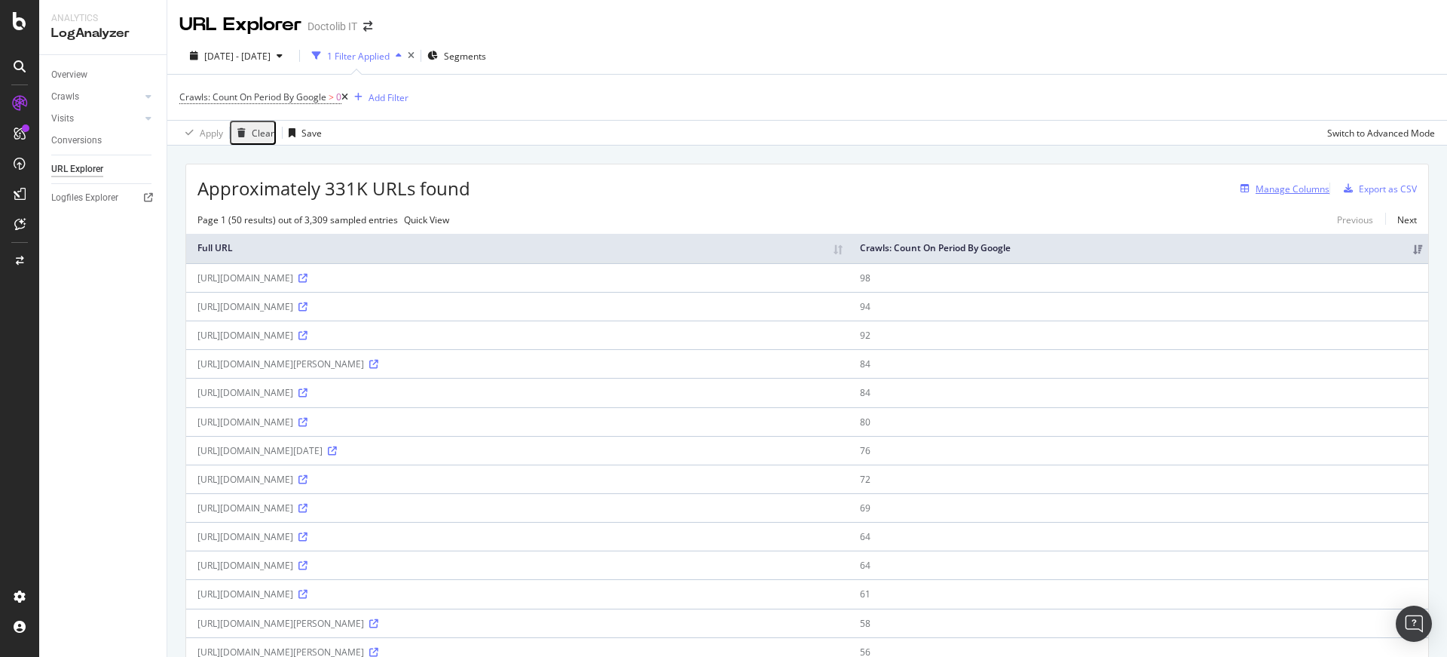
click at [1278, 188] on div "Manage Columns" at bounding box center [1293, 188] width 74 height 13
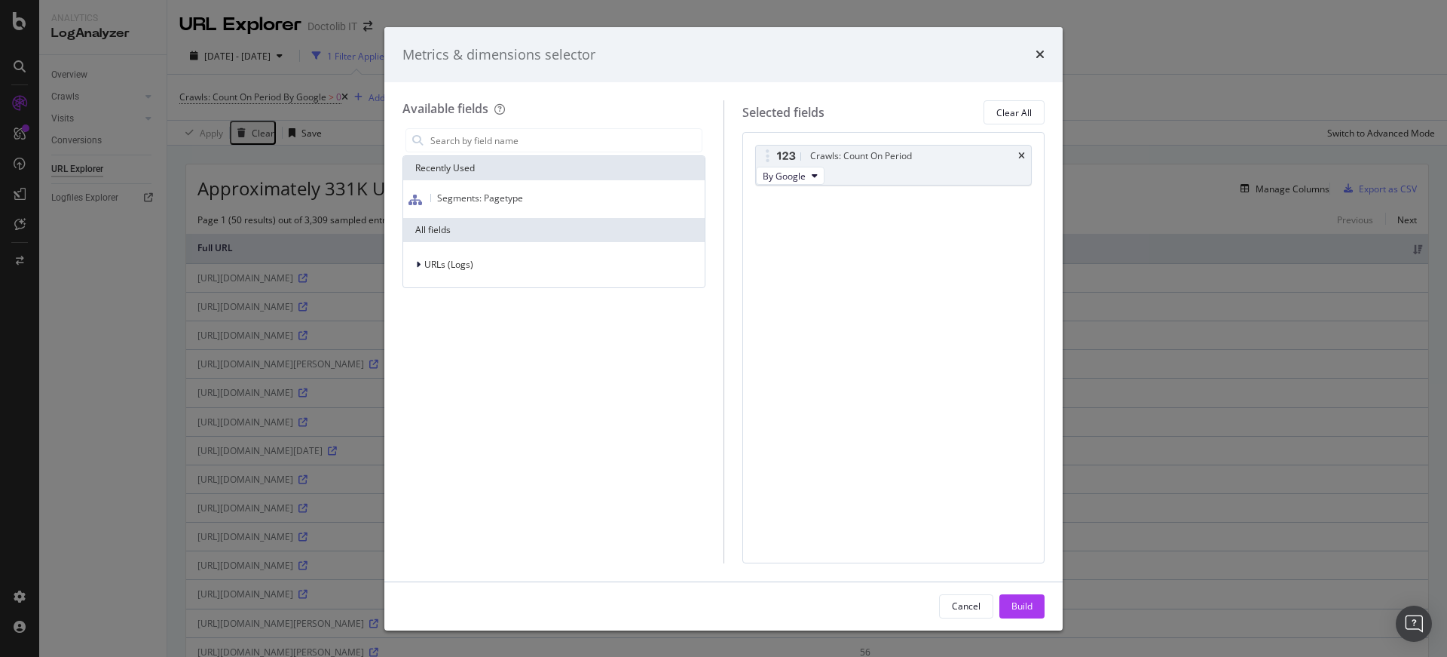
click at [455, 192] on div "Segments: Pagetype" at bounding box center [553, 199] width 295 height 14
click at [1037, 602] on button "Build" at bounding box center [1022, 606] width 45 height 24
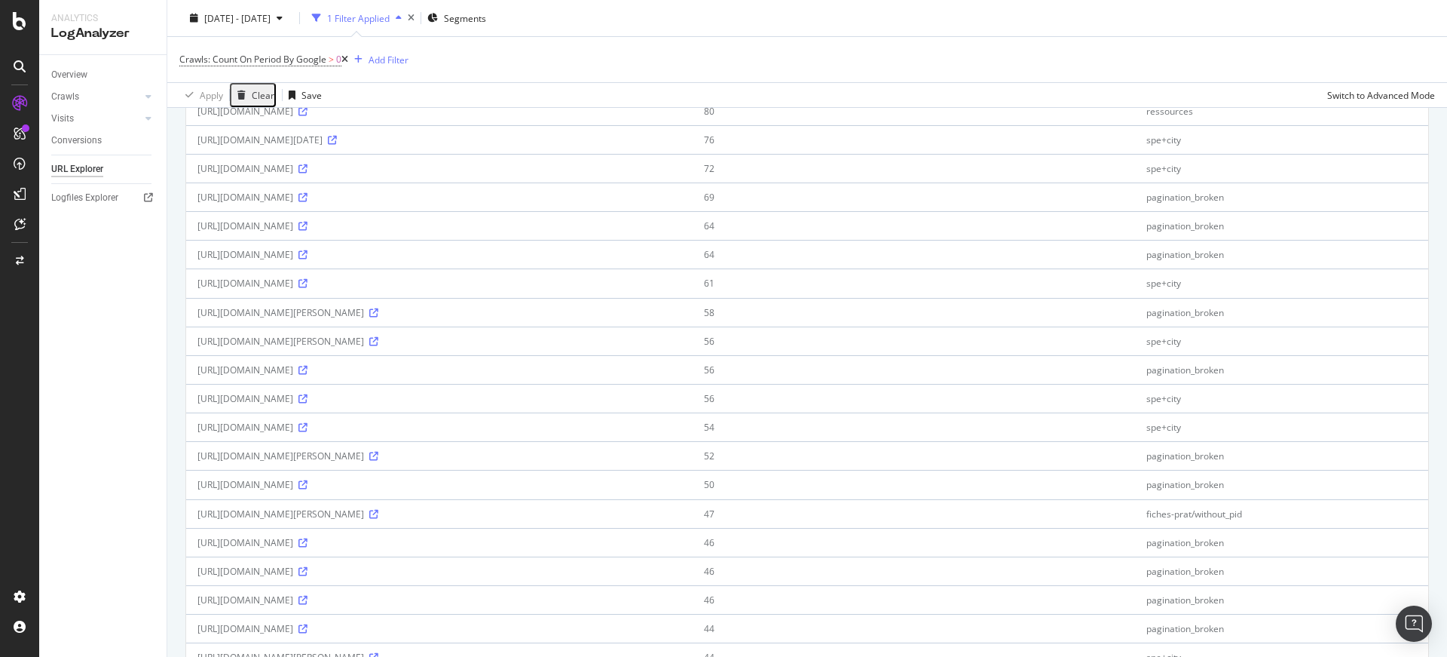
scroll to position [308, 0]
drag, startPoint x: 81, startPoint y: 287, endPoint x: 84, endPoint y: 272, distance: 15.4
click at [78, 163] on div "Intelligence ActionBoard AlertPanel" at bounding box center [98, 167] width 109 height 110
click at [78, 172] on div "ActionBoard" at bounding box center [85, 172] width 59 height 15
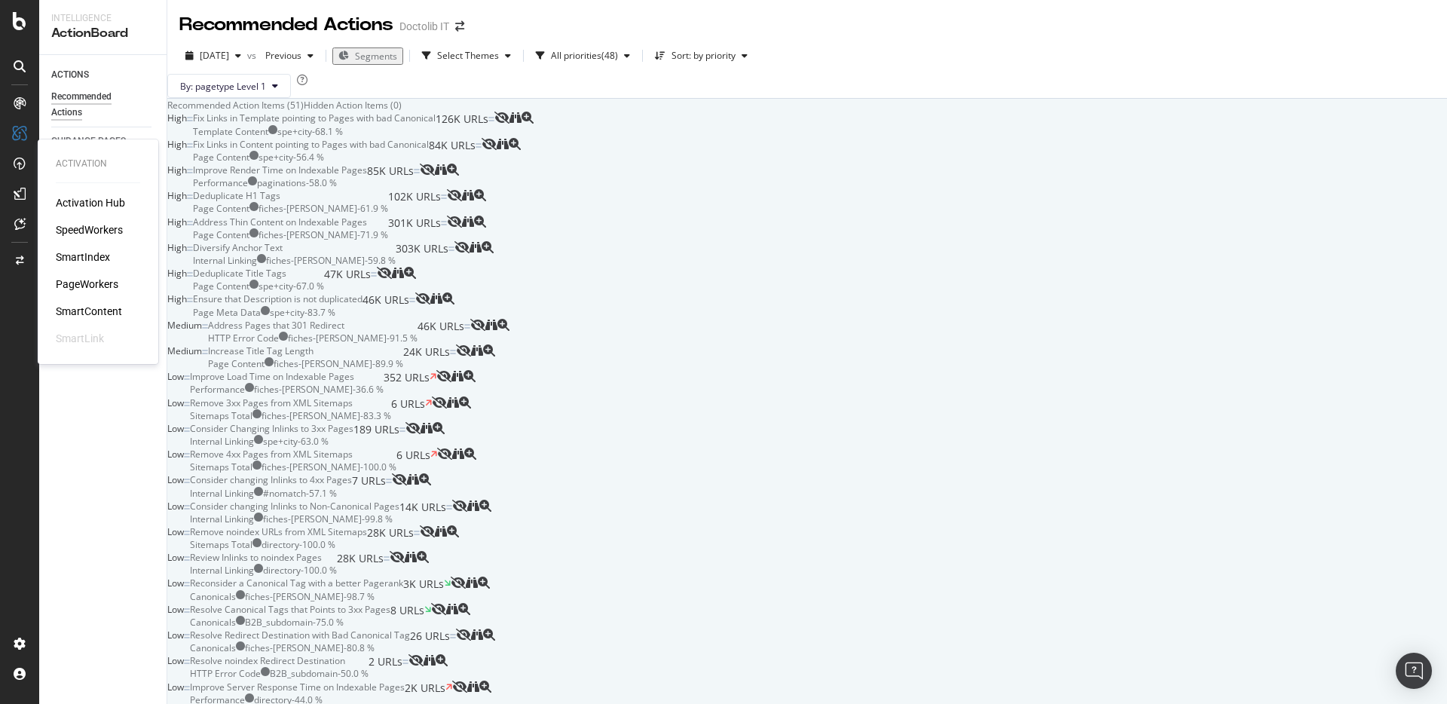
click at [89, 229] on div "SpeedWorkers" at bounding box center [89, 229] width 67 height 15
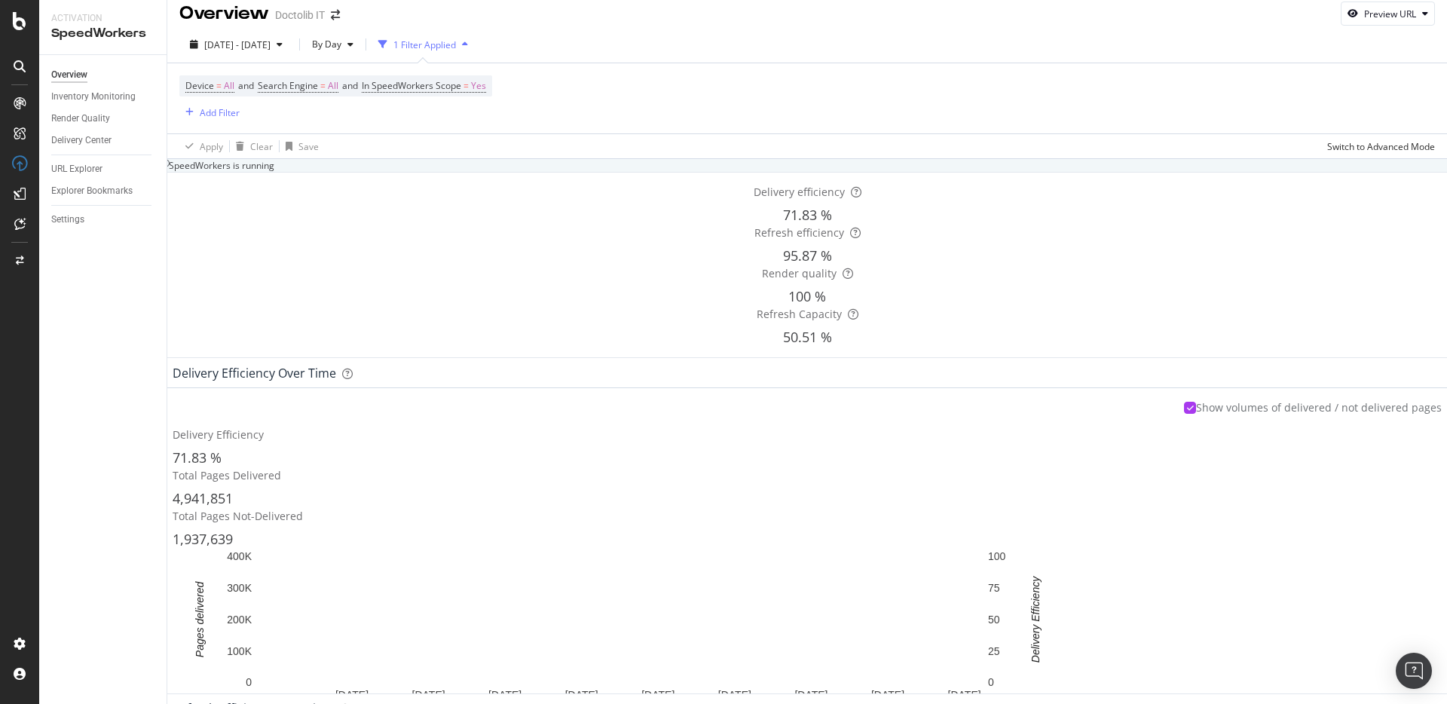
scroll to position [181, 0]
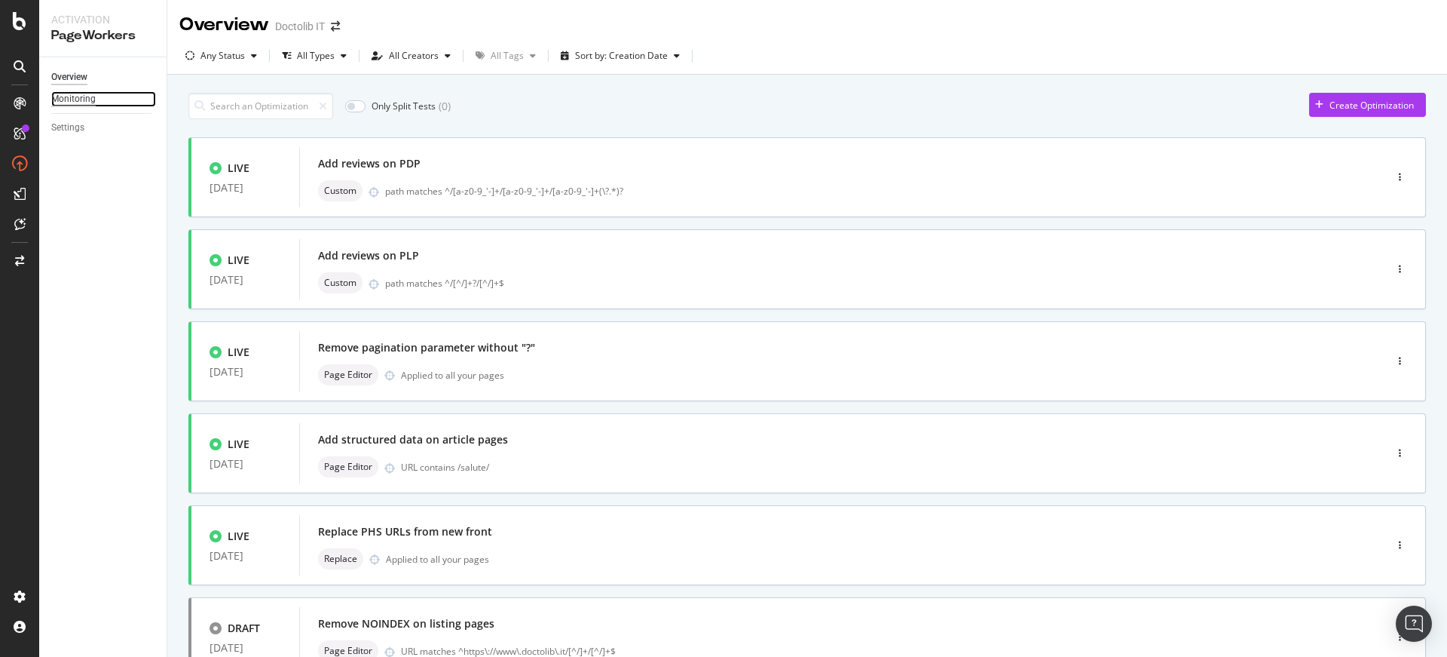
click at [88, 93] on div "Monitoring" at bounding box center [73, 99] width 44 height 16
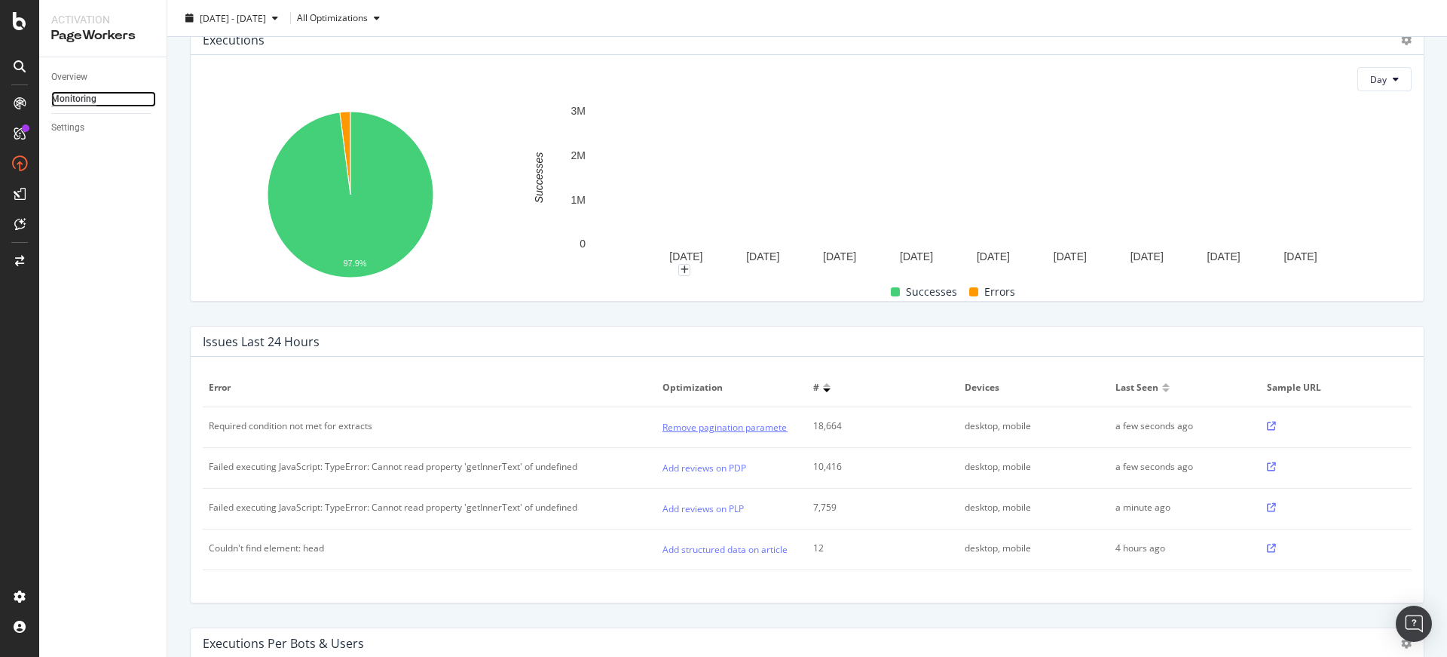
scroll to position [227, 0]
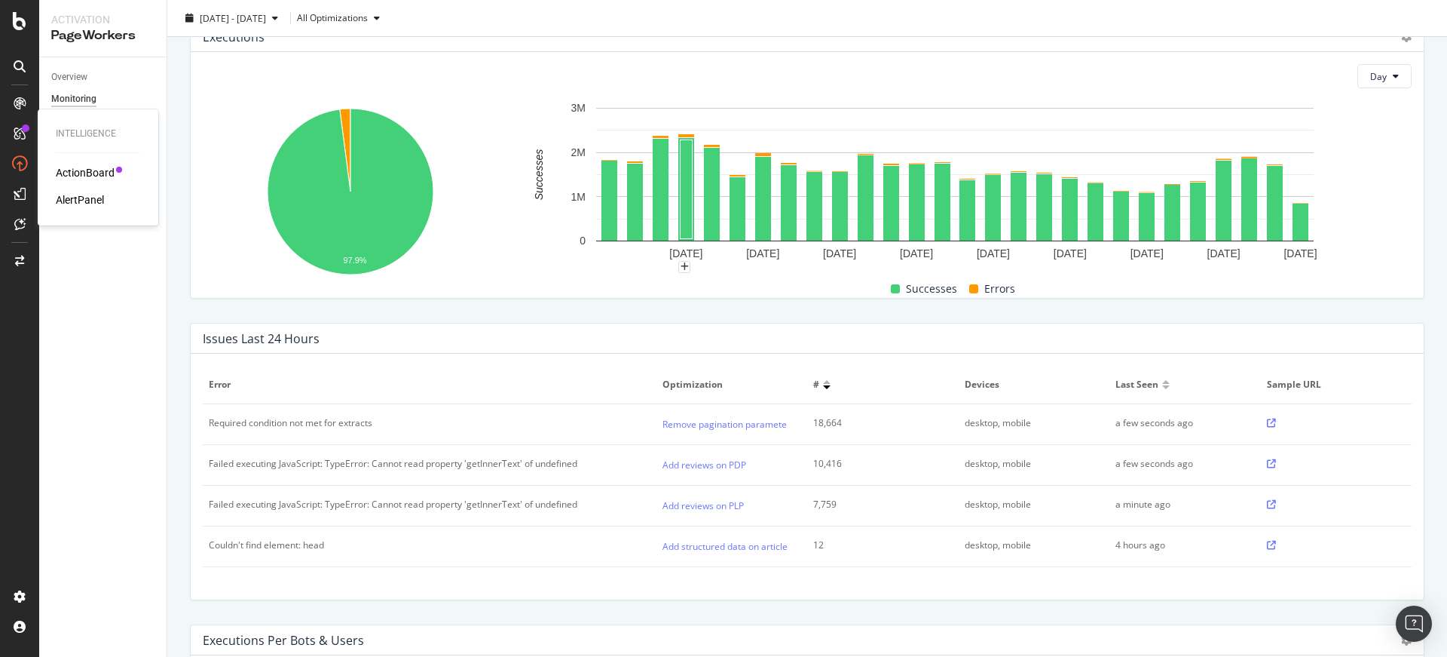
drag, startPoint x: 28, startPoint y: 133, endPoint x: 107, endPoint y: 136, distance: 79.2
click at [107, 136] on div "Intelligence" at bounding box center [98, 133] width 84 height 13
click at [87, 293] on div "Activation Hub SpeedWorkers SmartIndex PageWorkers SmartContent SmartLink" at bounding box center [98, 270] width 84 height 151
click at [88, 288] on div "PageWorkers" at bounding box center [87, 284] width 63 height 15
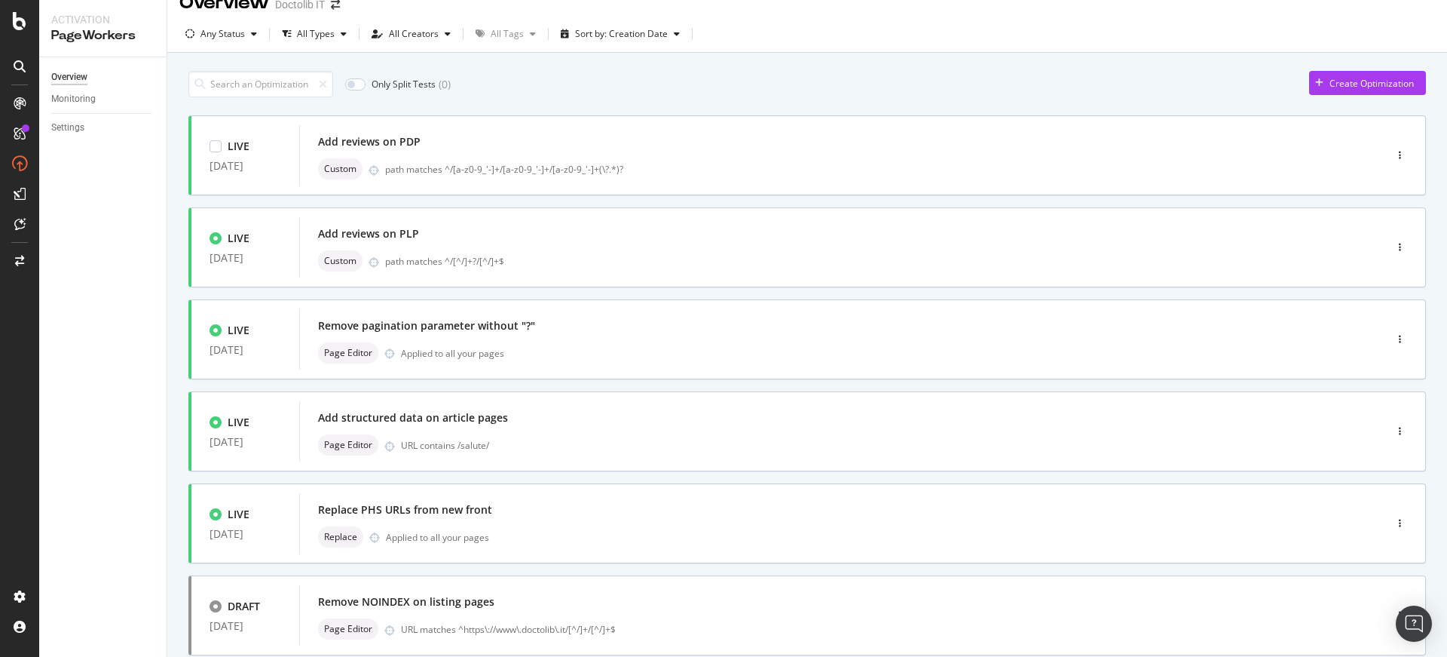
scroll to position [26, 0]
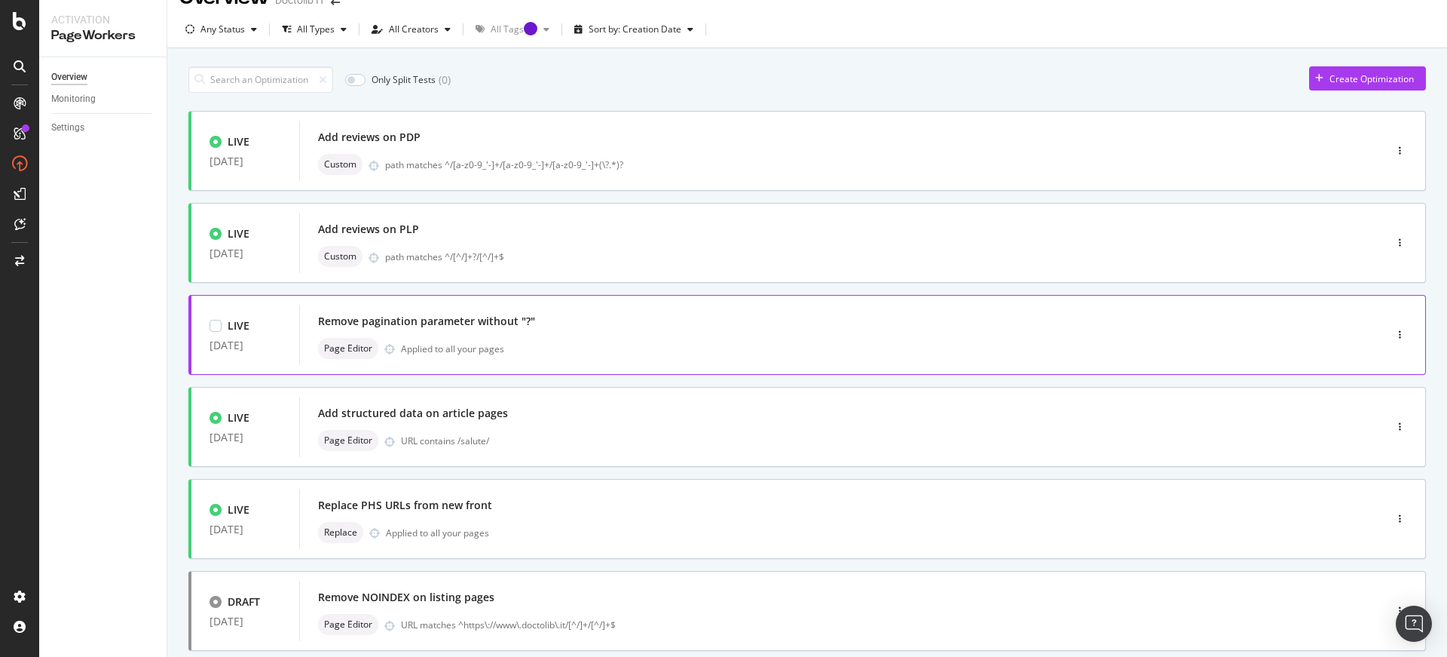
click at [490, 326] on div "Remove pagination parameter without "?"" at bounding box center [426, 321] width 217 height 15
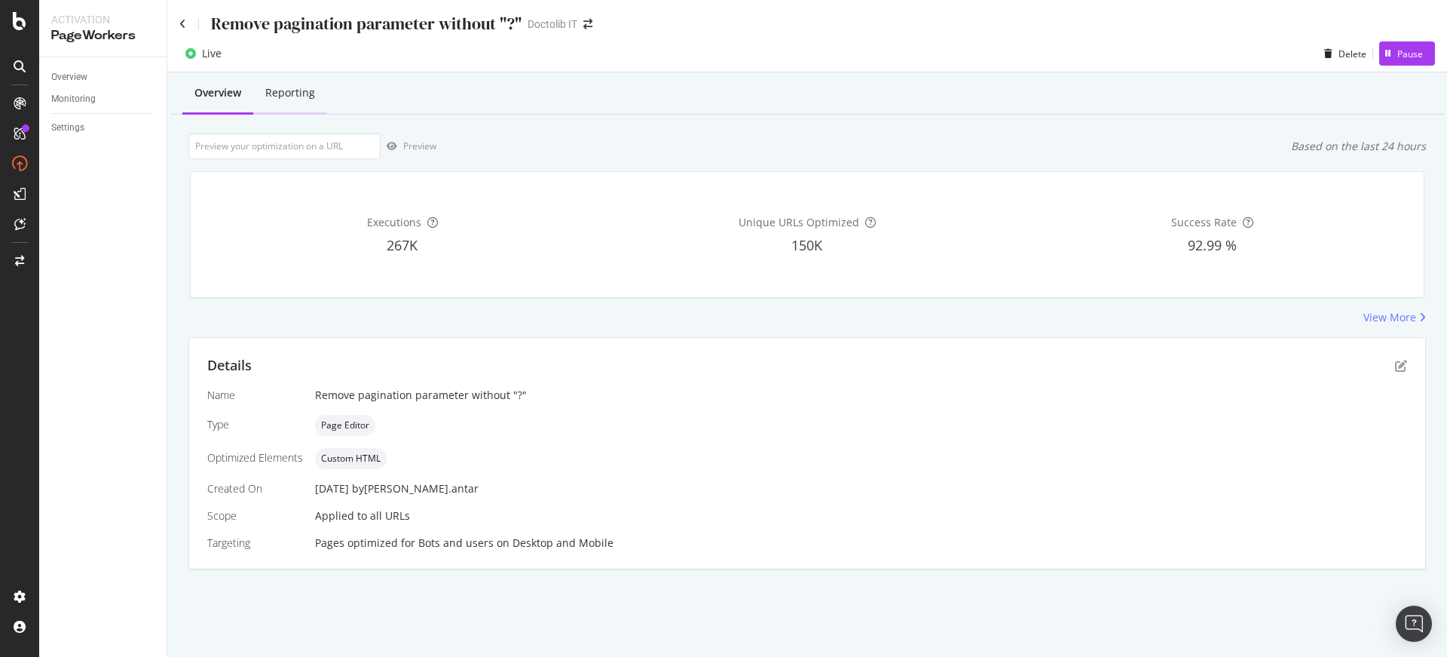
click at [283, 96] on div "Reporting" at bounding box center [290, 92] width 50 height 15
